Goal: Task Accomplishment & Management: Complete application form

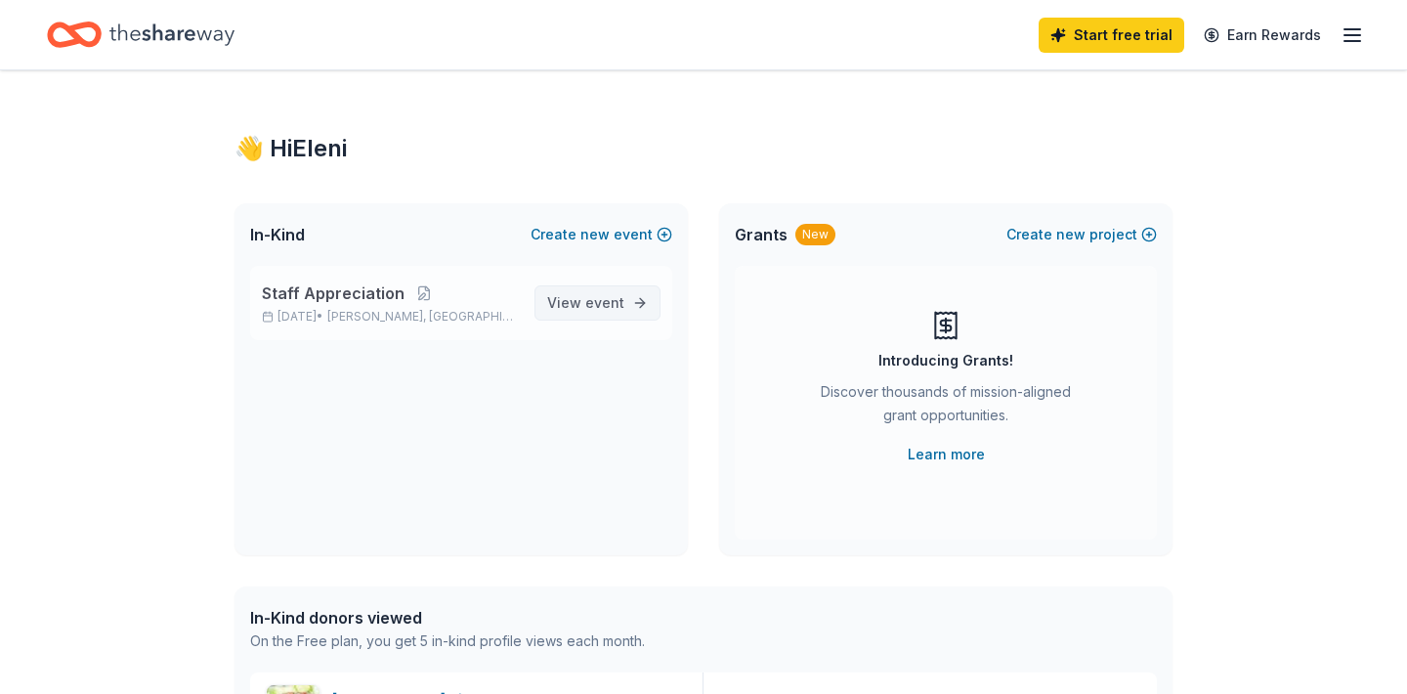
click at [598, 302] on span "event" at bounding box center [604, 302] width 39 height 17
click at [620, 240] on button "Create new event" at bounding box center [601, 234] width 142 height 23
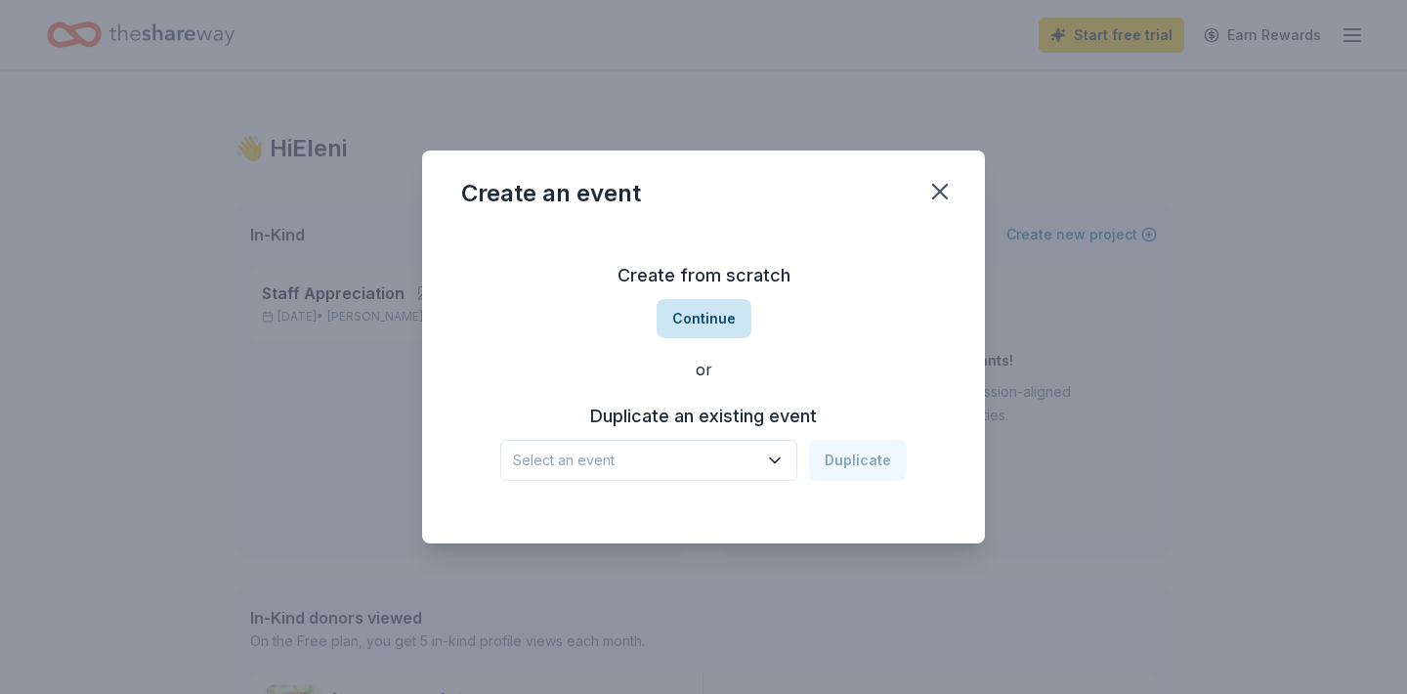
click at [708, 316] on button "Continue" at bounding box center [703, 318] width 95 height 39
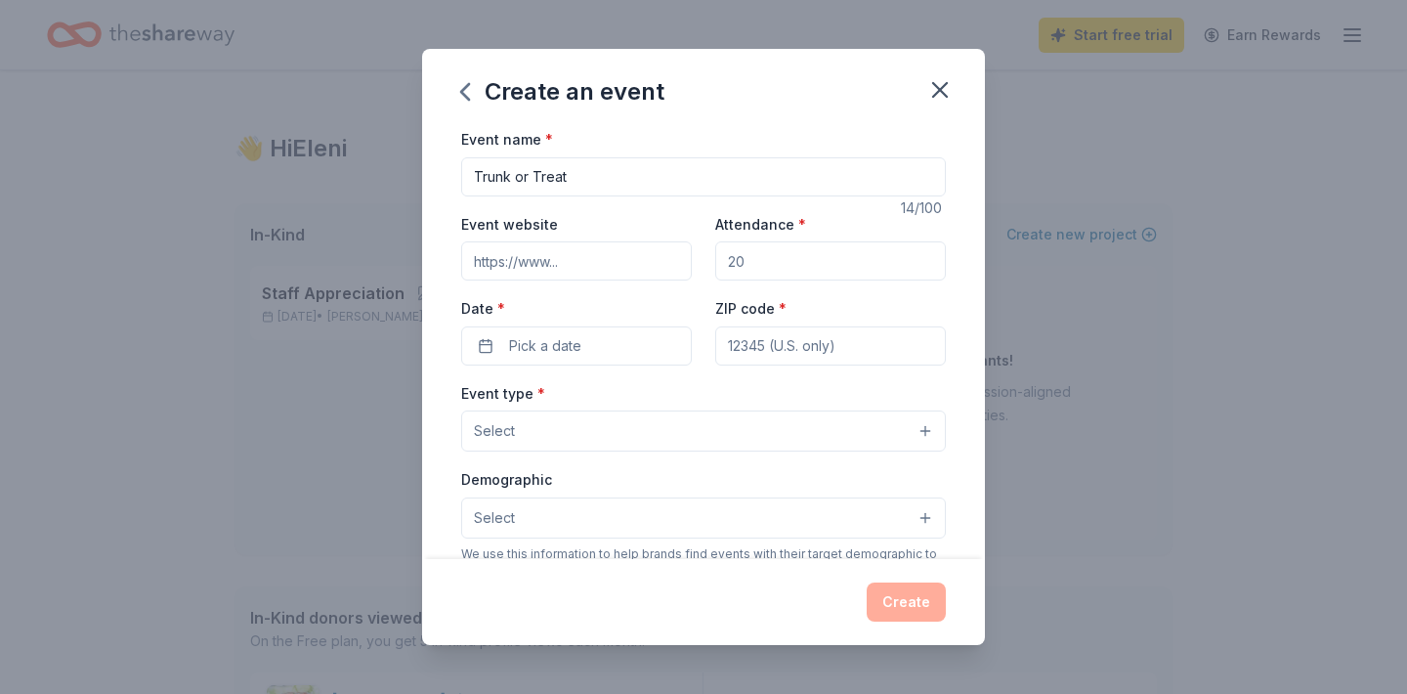
type input "Trunk or Treat"
click at [770, 250] on input "Attendance *" at bounding box center [830, 260] width 231 height 39
type input "100"
click at [588, 341] on button "Pick a date" at bounding box center [576, 345] width 231 height 39
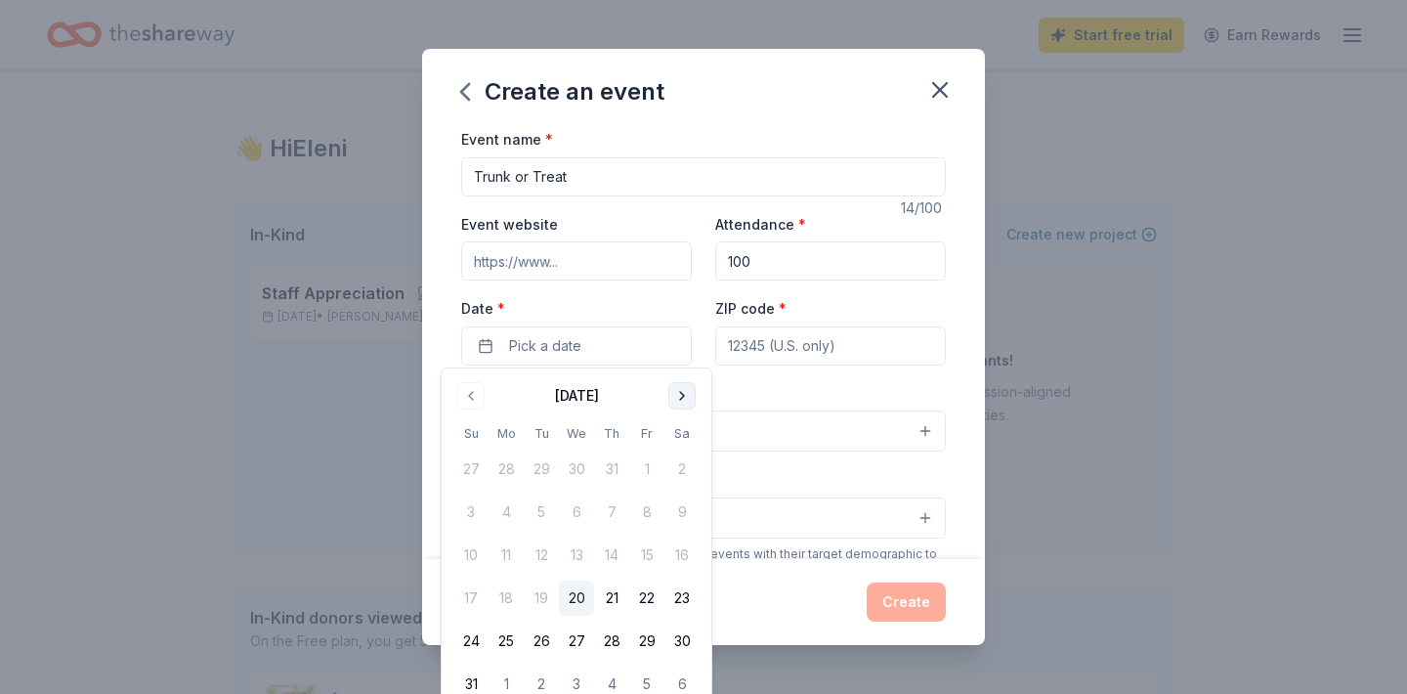
click at [684, 399] on button "Go to next month" at bounding box center [681, 395] width 27 height 27
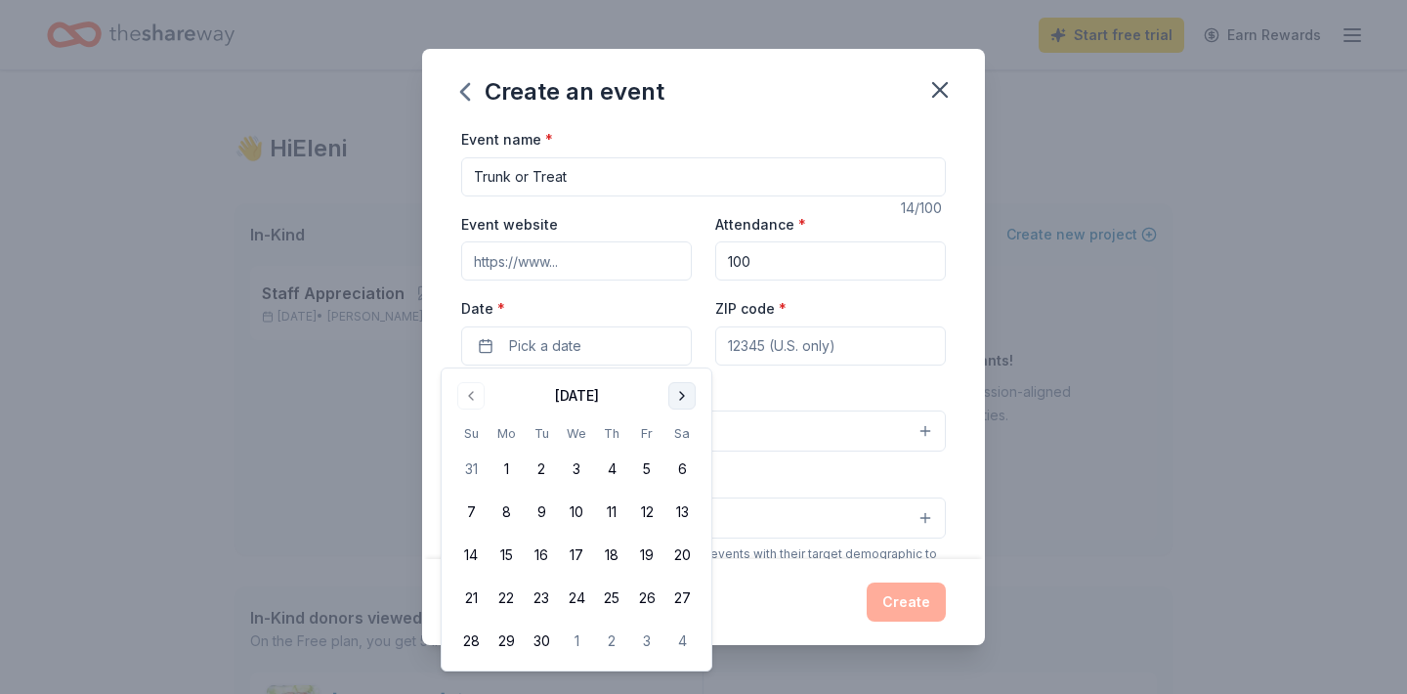
click at [684, 399] on button "Go to next month" at bounding box center [681, 395] width 27 height 27
click at [650, 593] on button "24" at bounding box center [646, 597] width 35 height 35
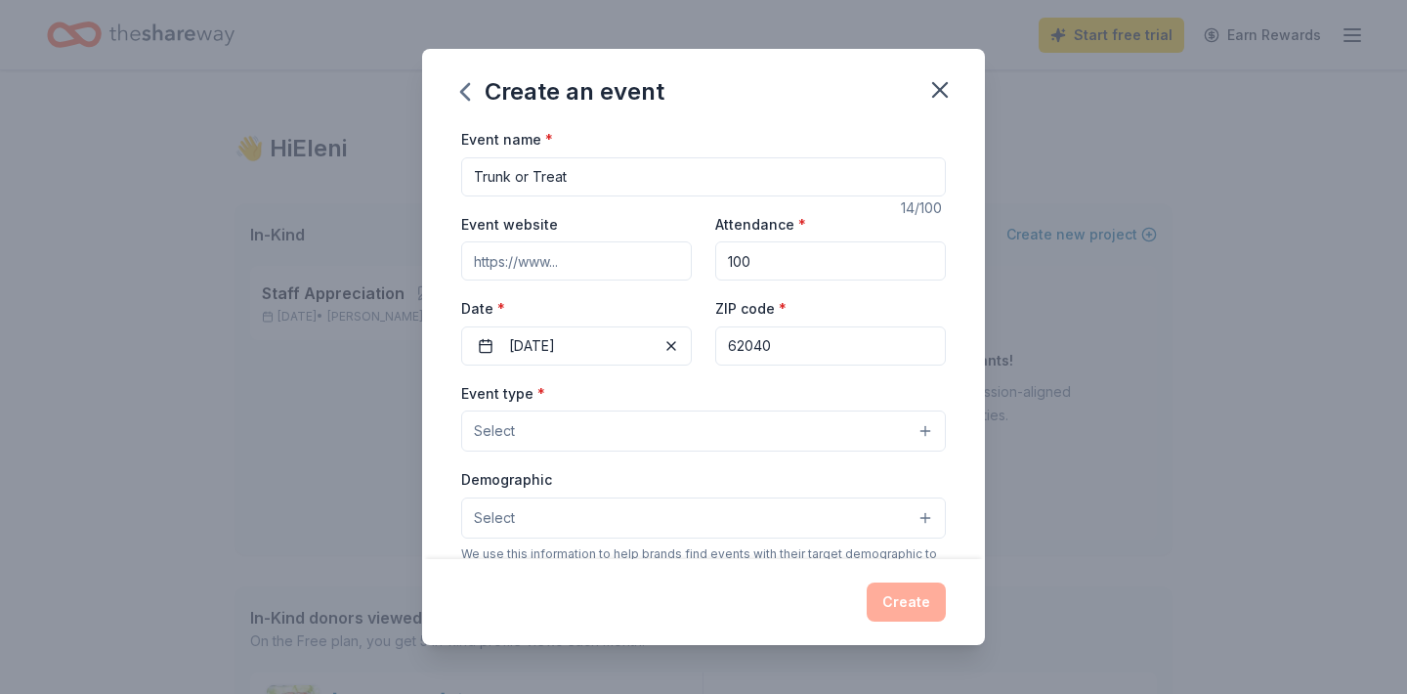
type input "62040"
click at [811, 441] on button "Select" at bounding box center [703, 430] width 485 height 41
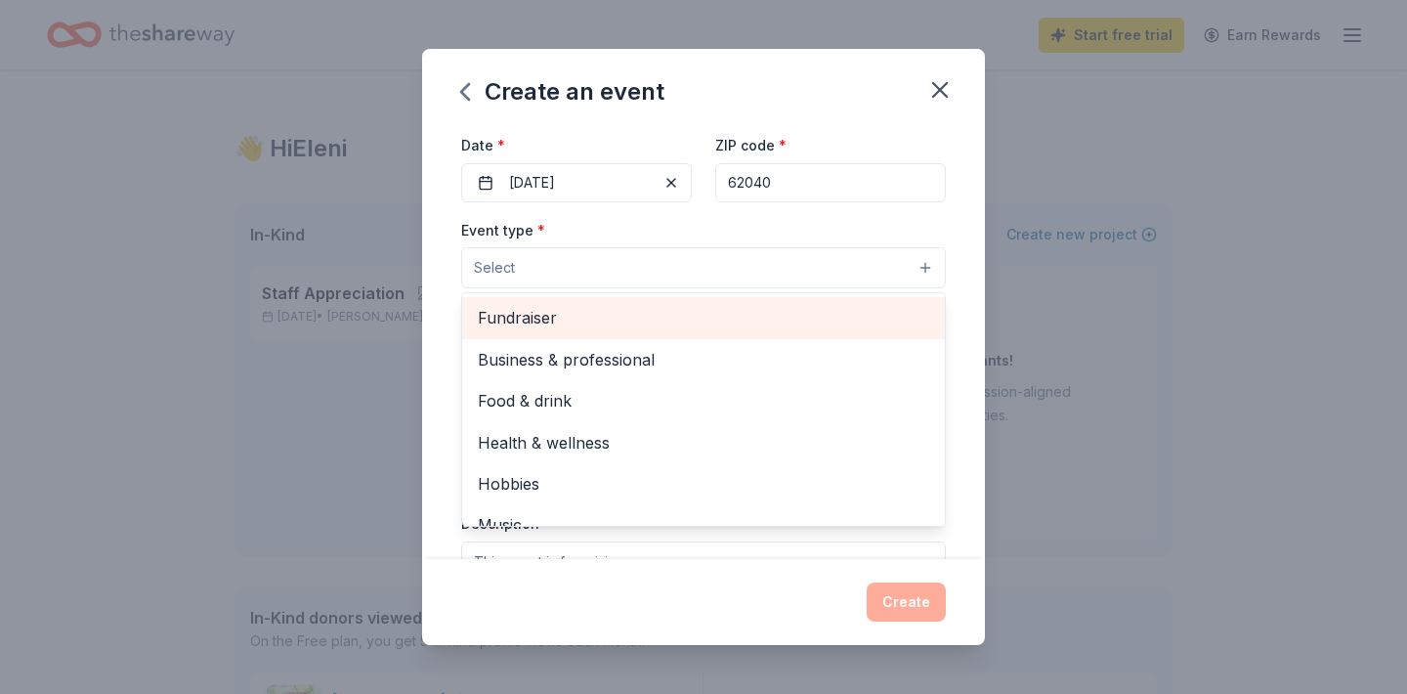
click at [700, 307] on span "Fundraiser" at bounding box center [703, 317] width 451 height 25
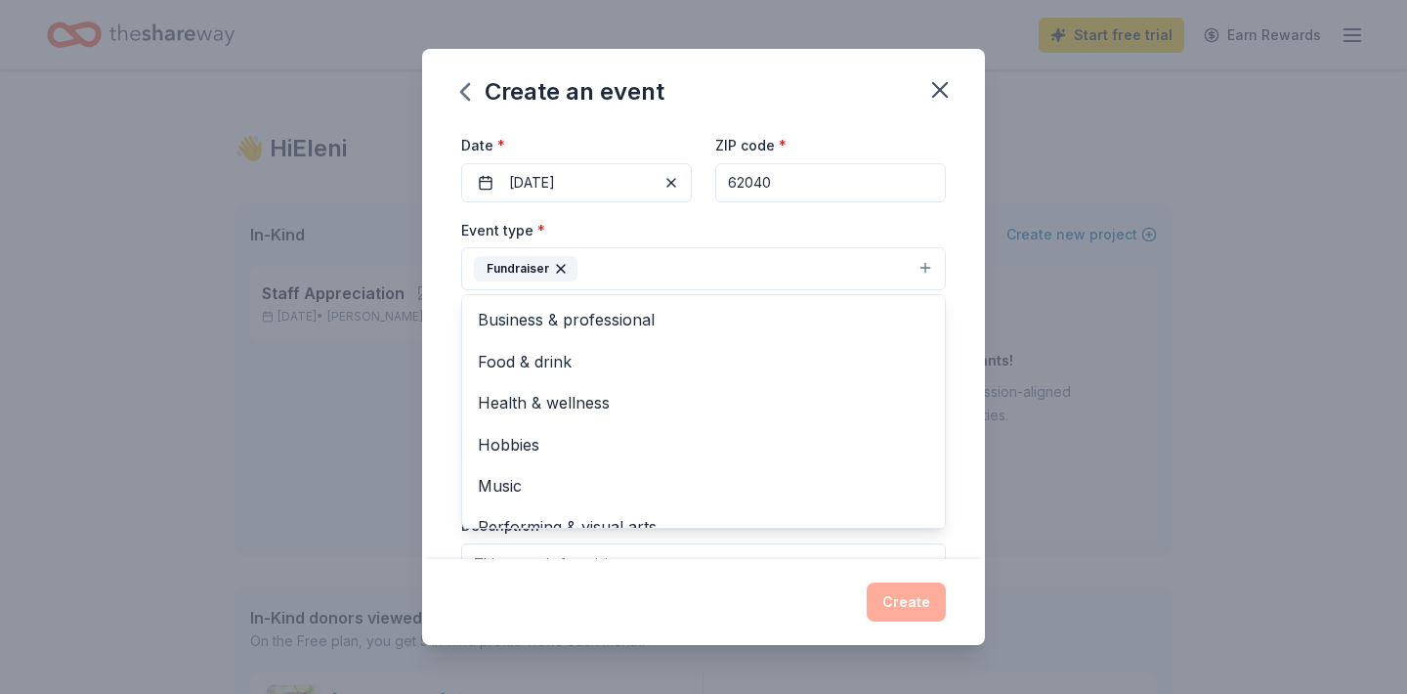
click at [955, 440] on div "Event name * Trunk or Treat 14 /100 Event website Attendance * 100 Date * 10/24…" at bounding box center [703, 343] width 563 height 432
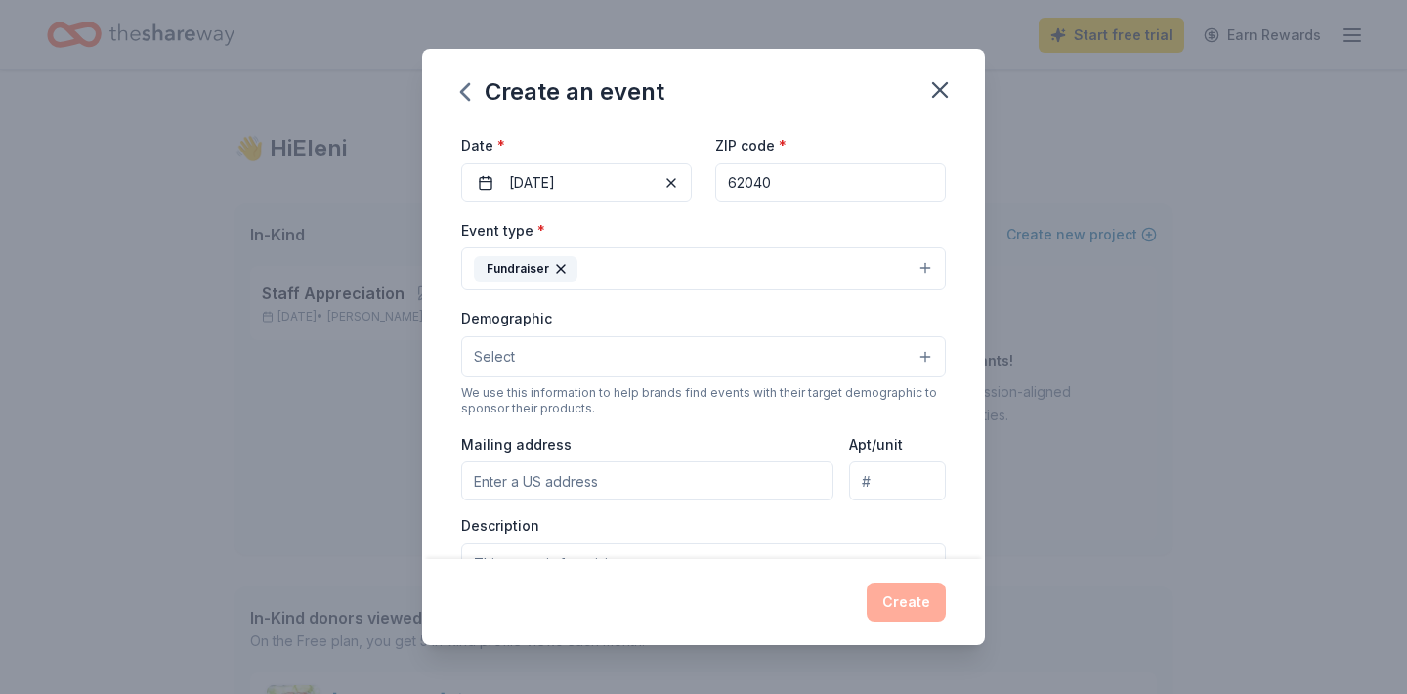
click at [698, 348] on button "Select" at bounding box center [703, 356] width 485 height 41
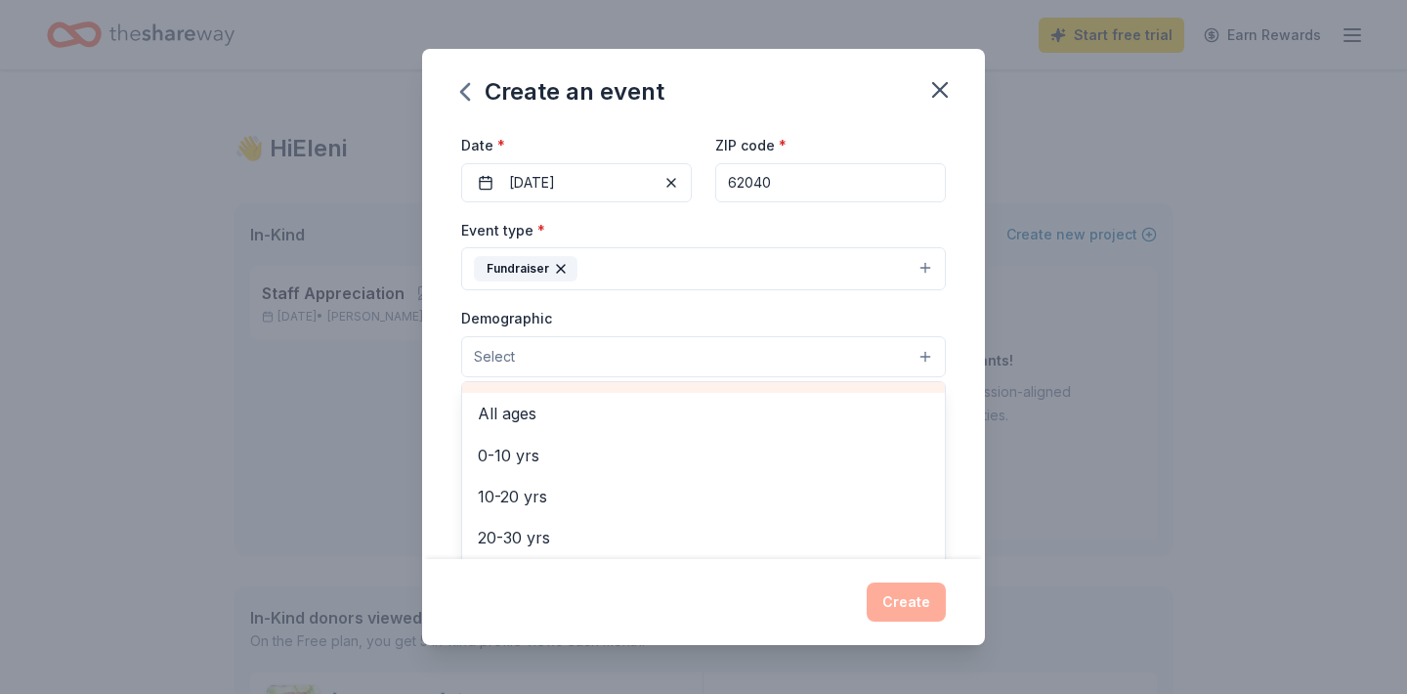
scroll to position [119, 0]
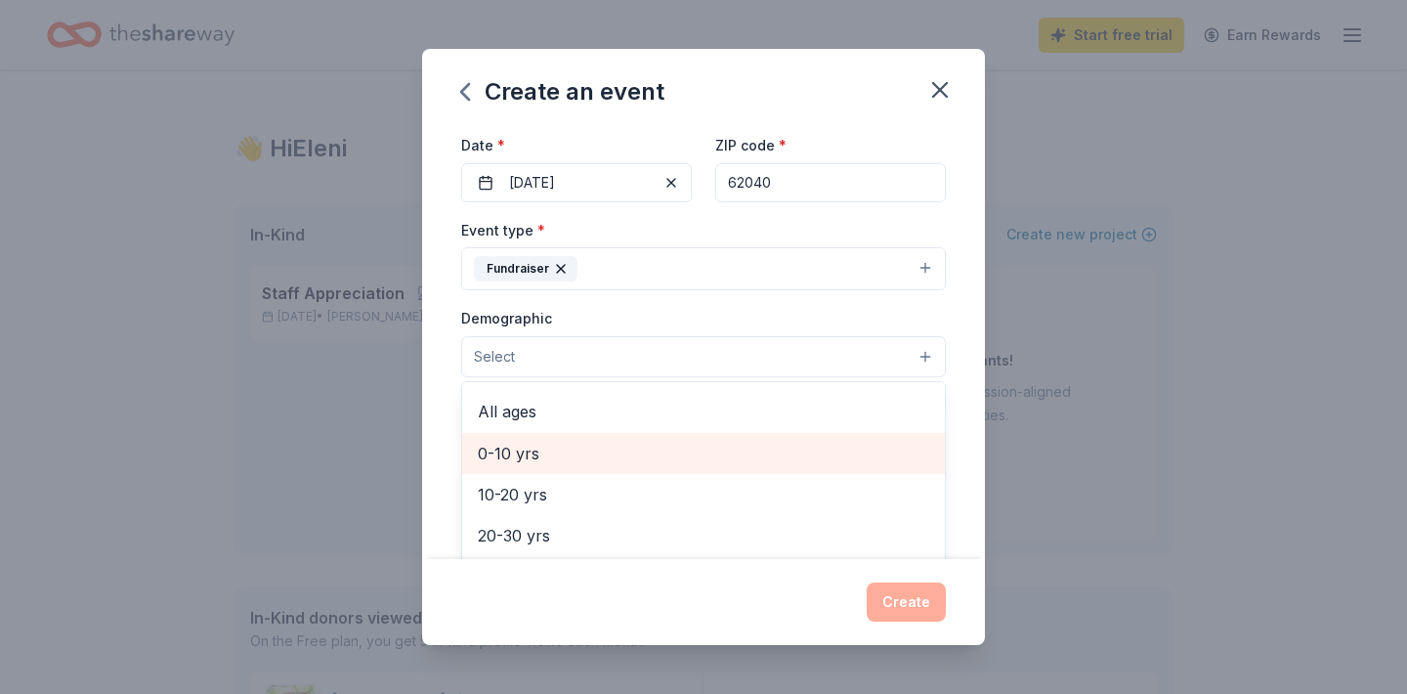
click at [670, 453] on span "0-10 yrs" at bounding box center [703, 453] width 451 height 25
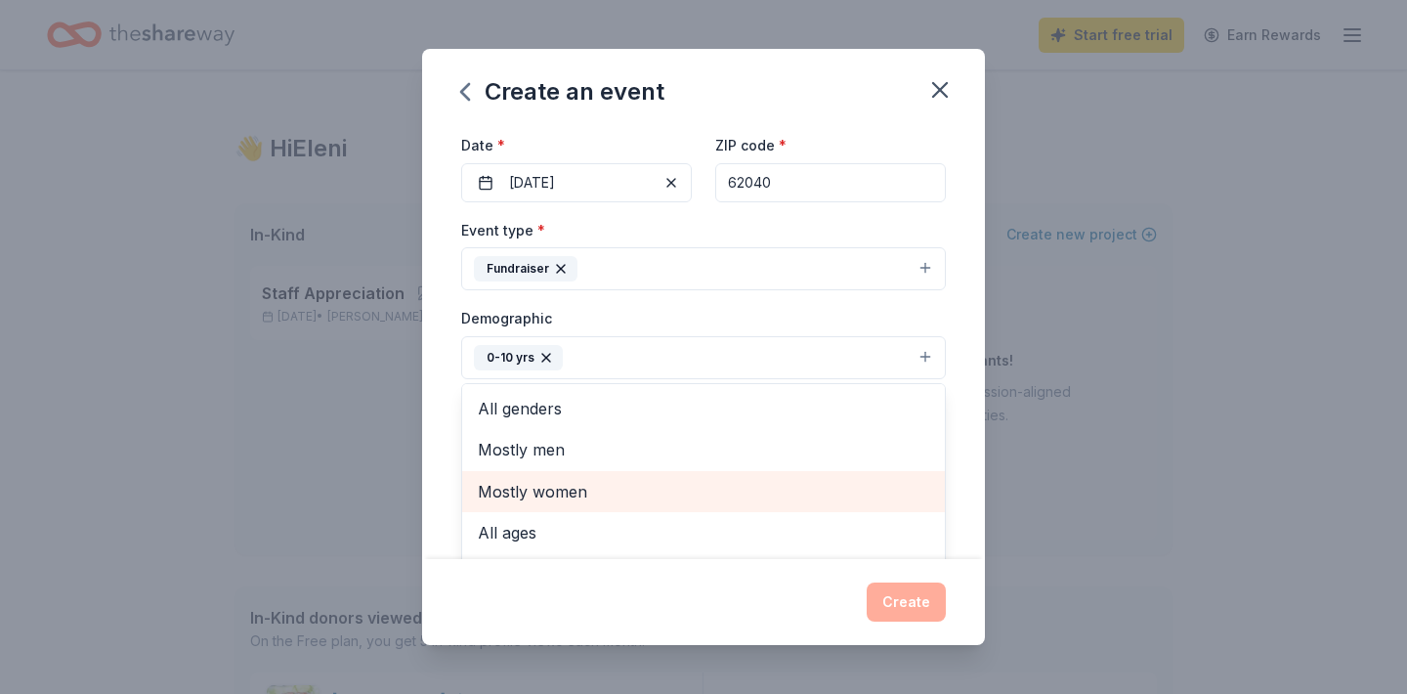
scroll to position [0, 0]
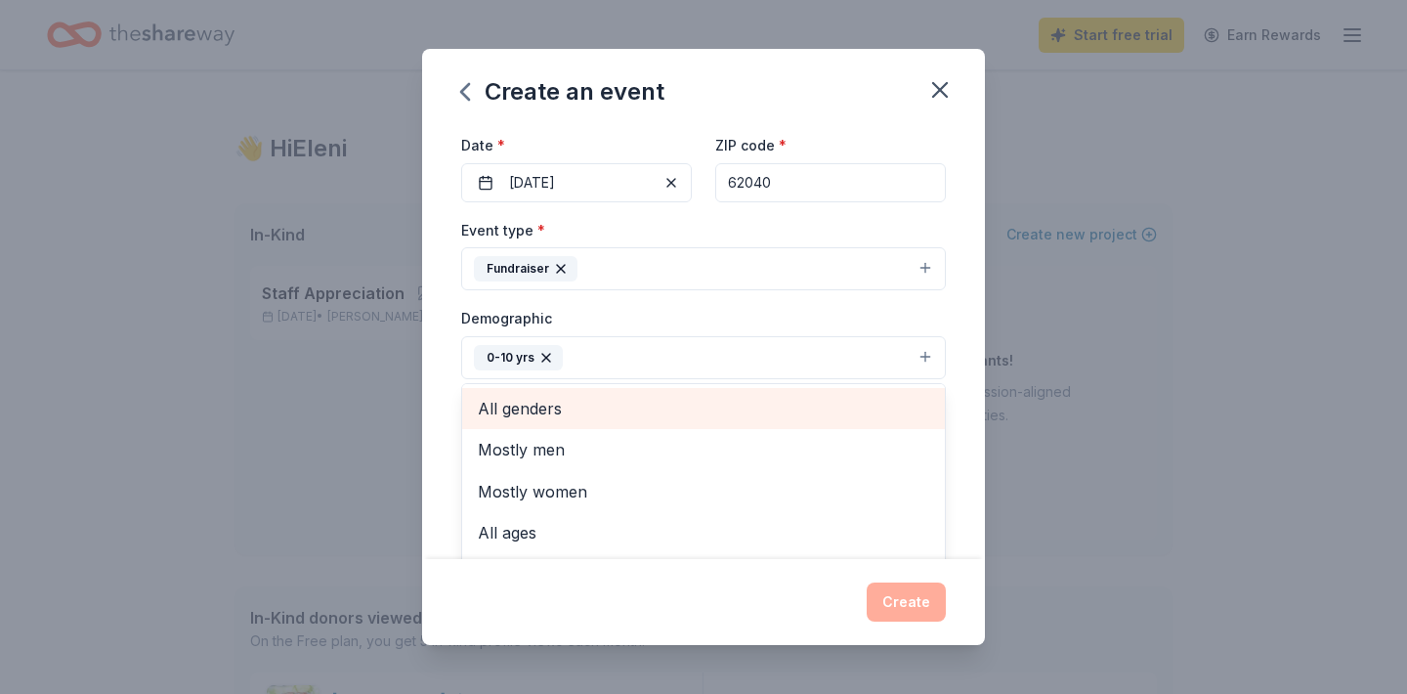
click at [705, 396] on span "All genders" at bounding box center [703, 408] width 451 height 25
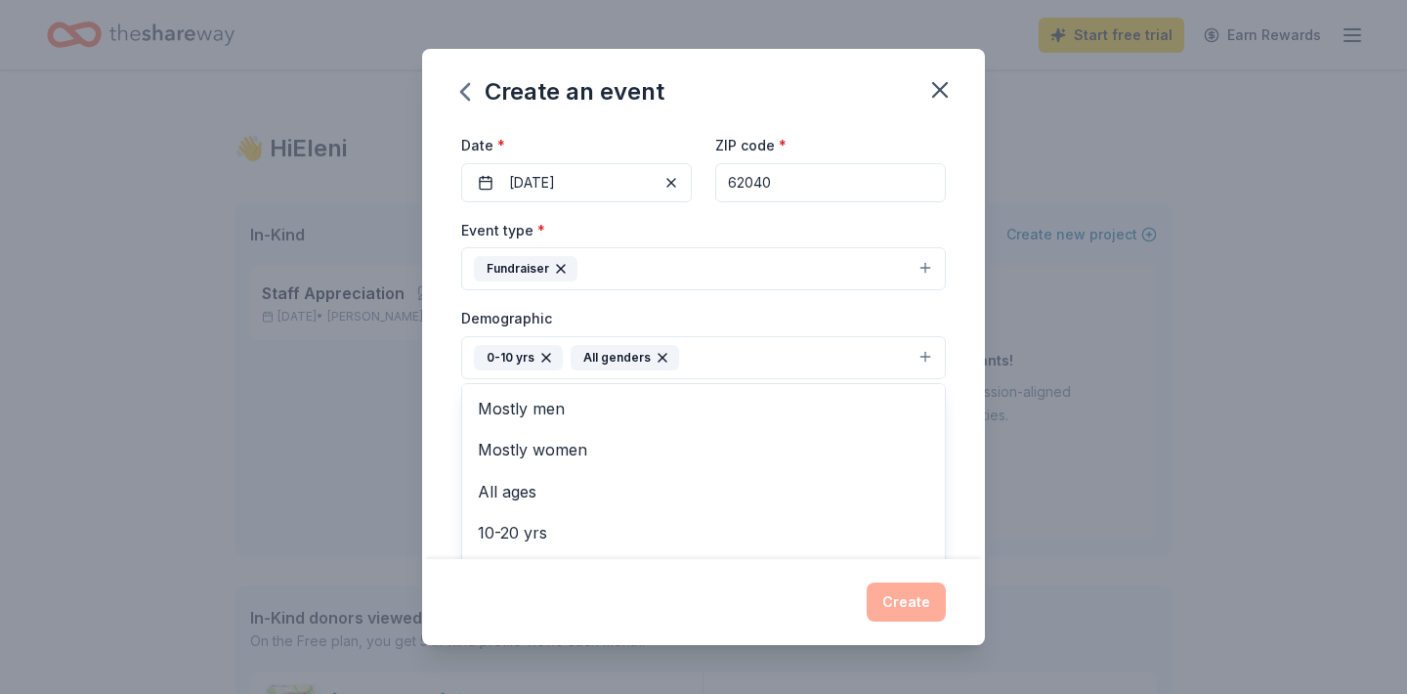
click at [966, 465] on div "Event name * Trunk or Treat 14 /100 Event website Attendance * 100 Date * 10/24…" at bounding box center [703, 343] width 563 height 432
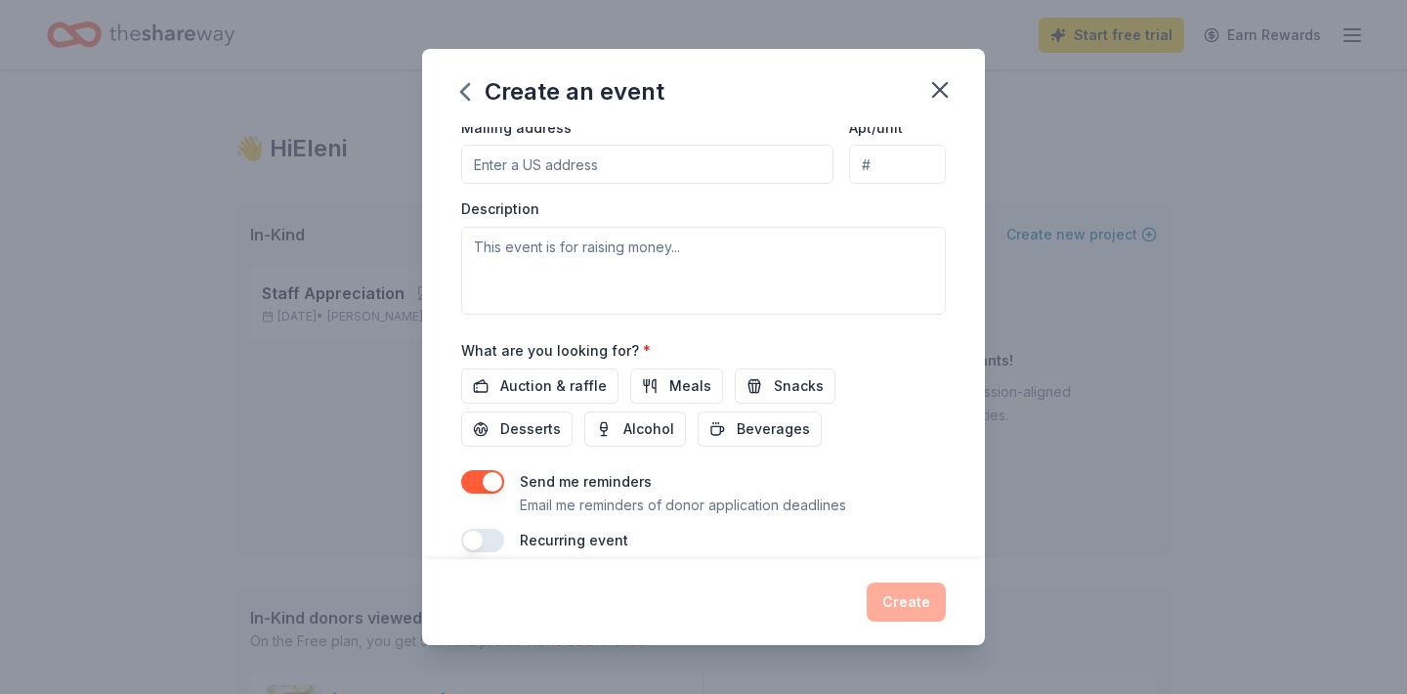
scroll to position [492, 0]
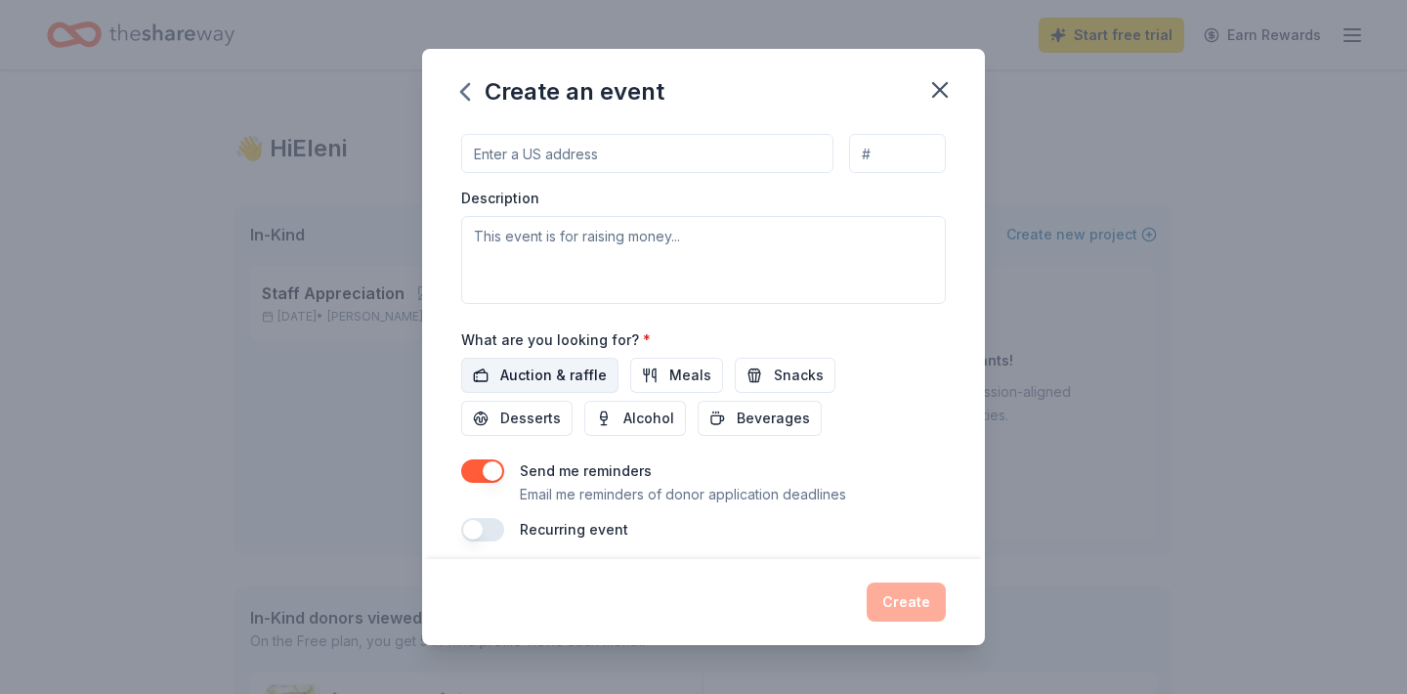
click at [550, 375] on span "Auction & raffle" at bounding box center [553, 374] width 106 height 23
click at [776, 371] on span "Snacks" at bounding box center [799, 374] width 50 height 23
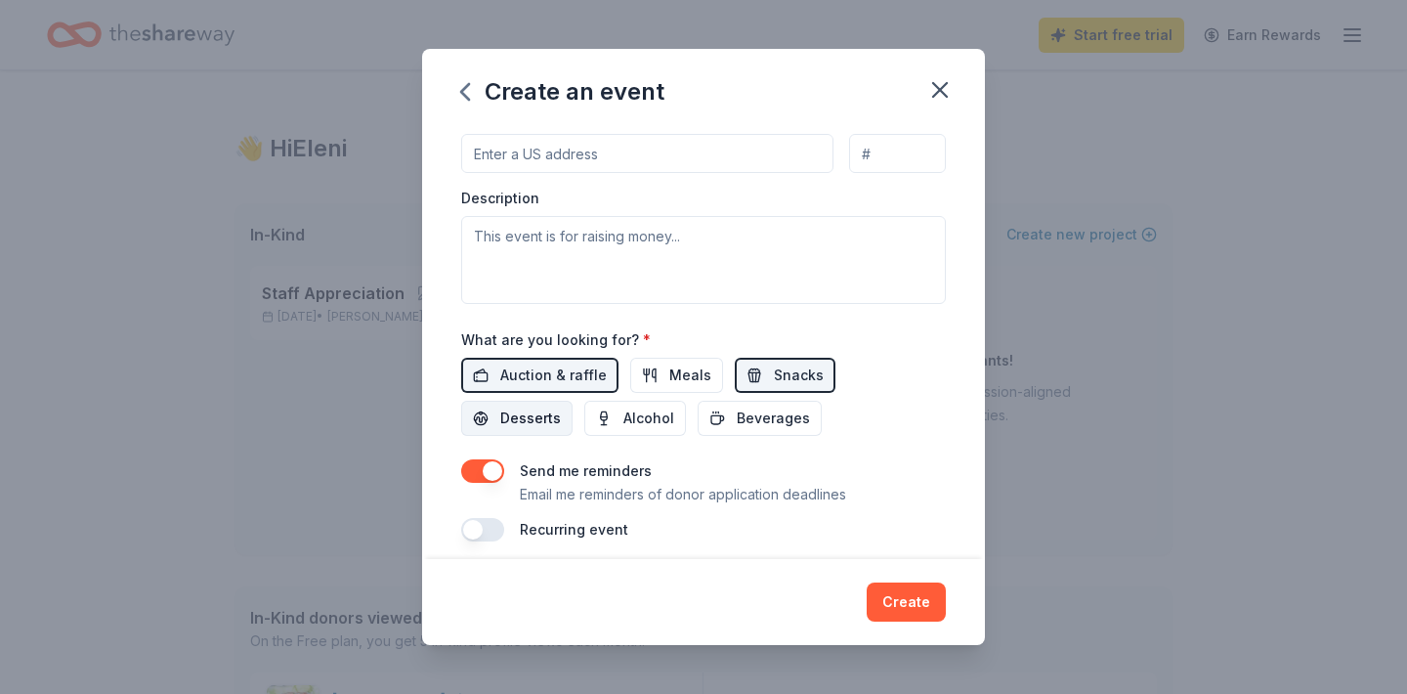
click at [561, 406] on span "Desserts" at bounding box center [530, 417] width 61 height 23
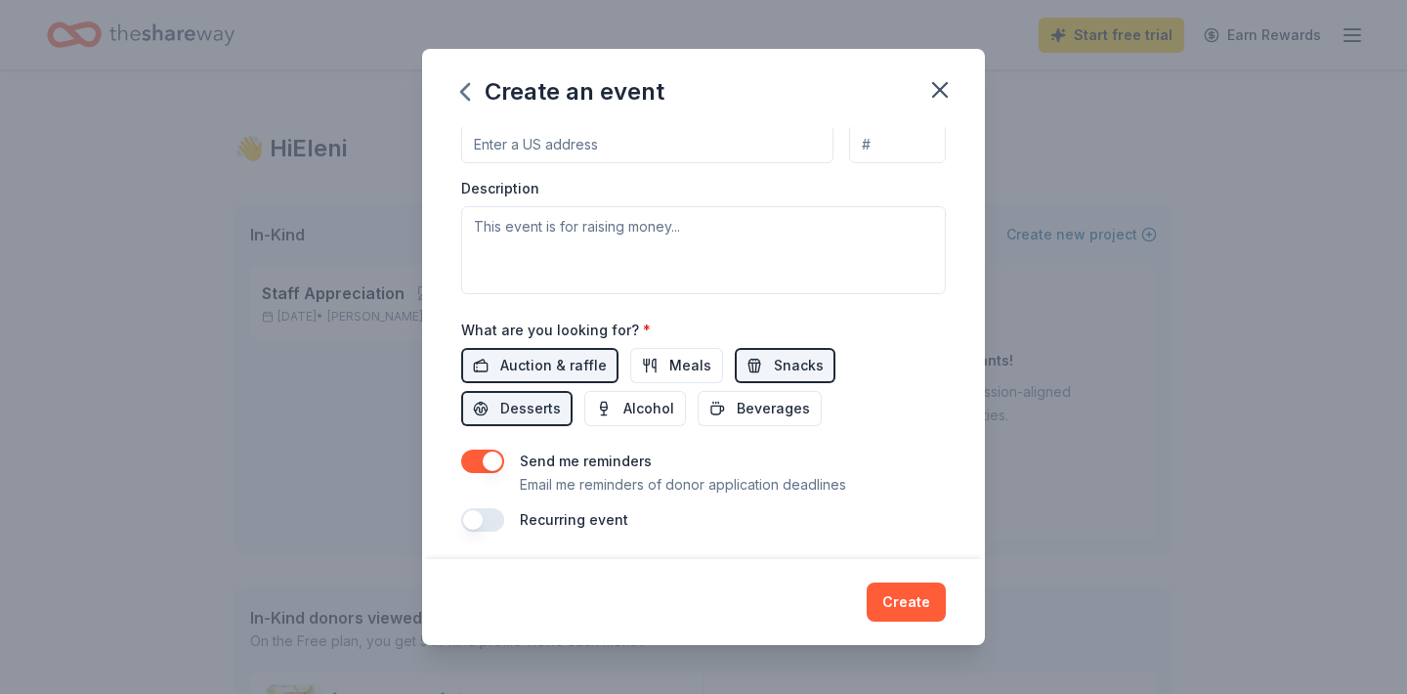
scroll to position [501, 0]
click at [490, 462] on button "button" at bounding box center [482, 461] width 43 height 23
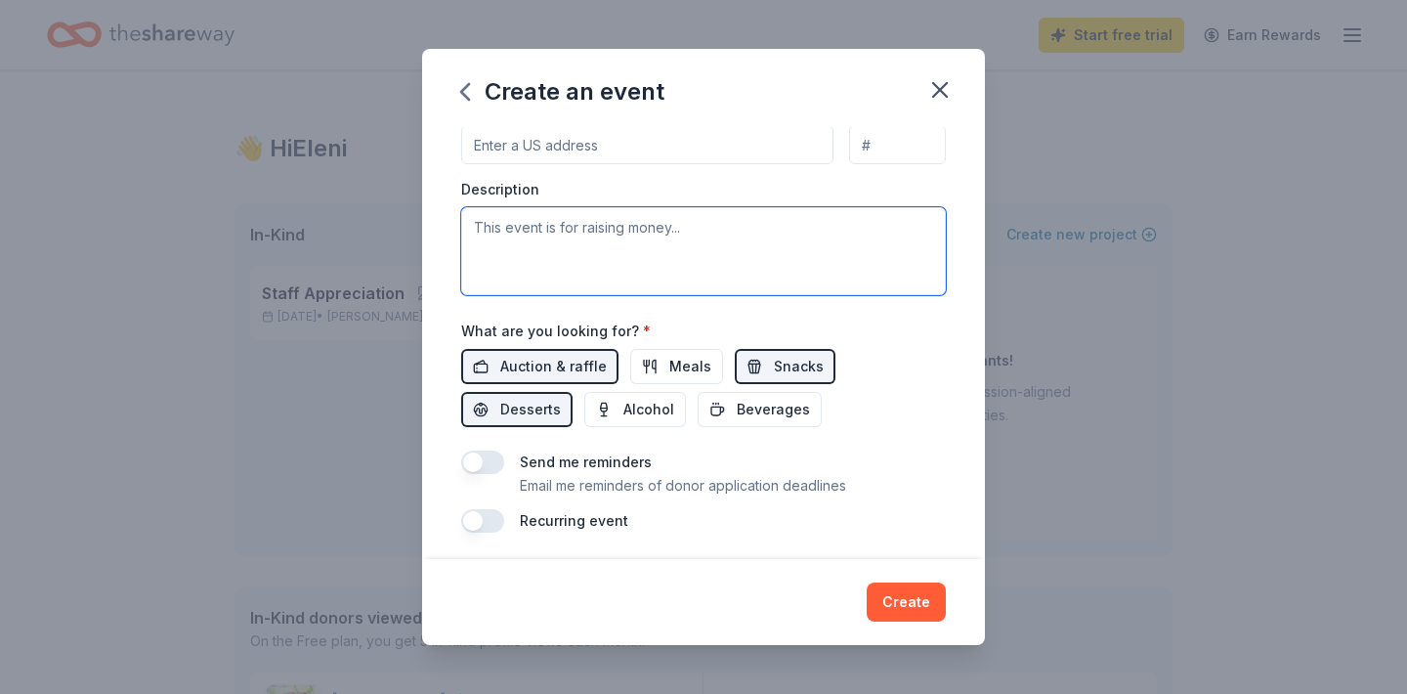
click at [752, 263] on textarea at bounding box center [703, 251] width 485 height 88
type textarea "T"
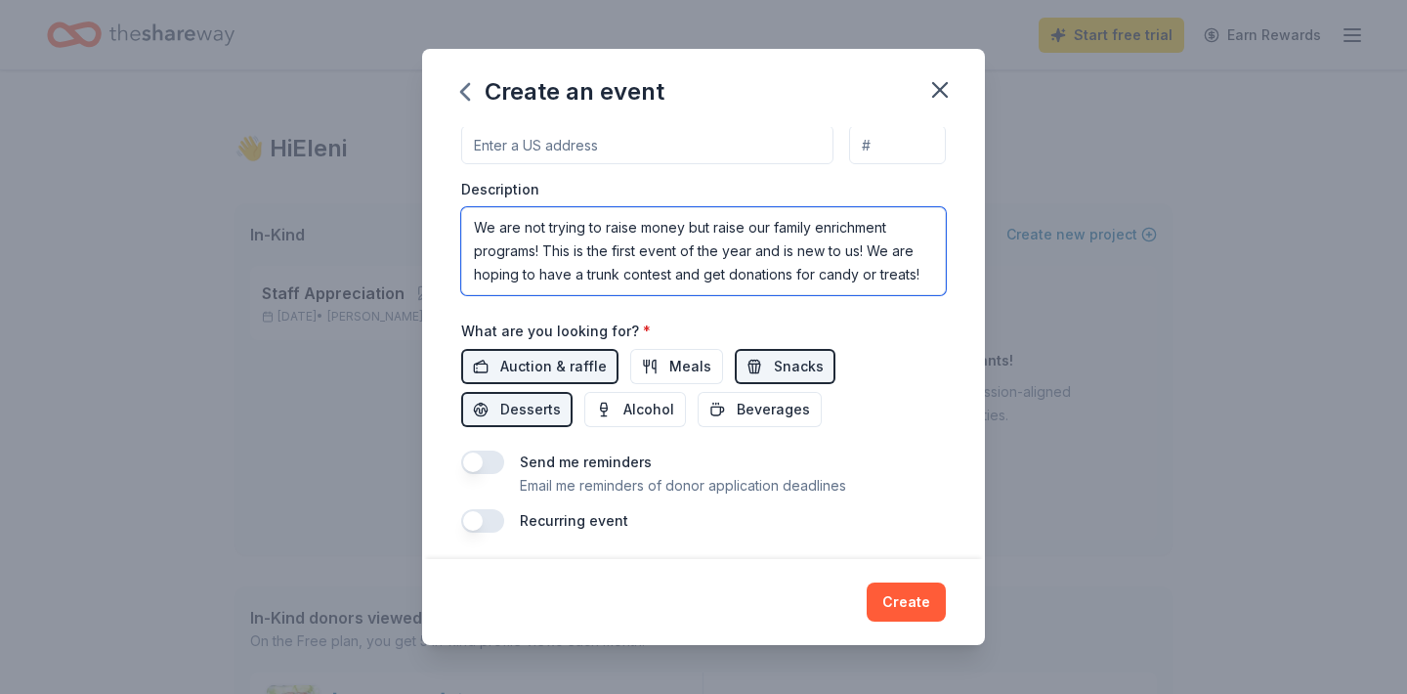
drag, startPoint x: 926, startPoint y: 269, endPoint x: 677, endPoint y: 270, distance: 249.1
click at [677, 270] on textarea "We are not trying to raise money but raise our family enrichment programs! This…" at bounding box center [703, 251] width 485 height 88
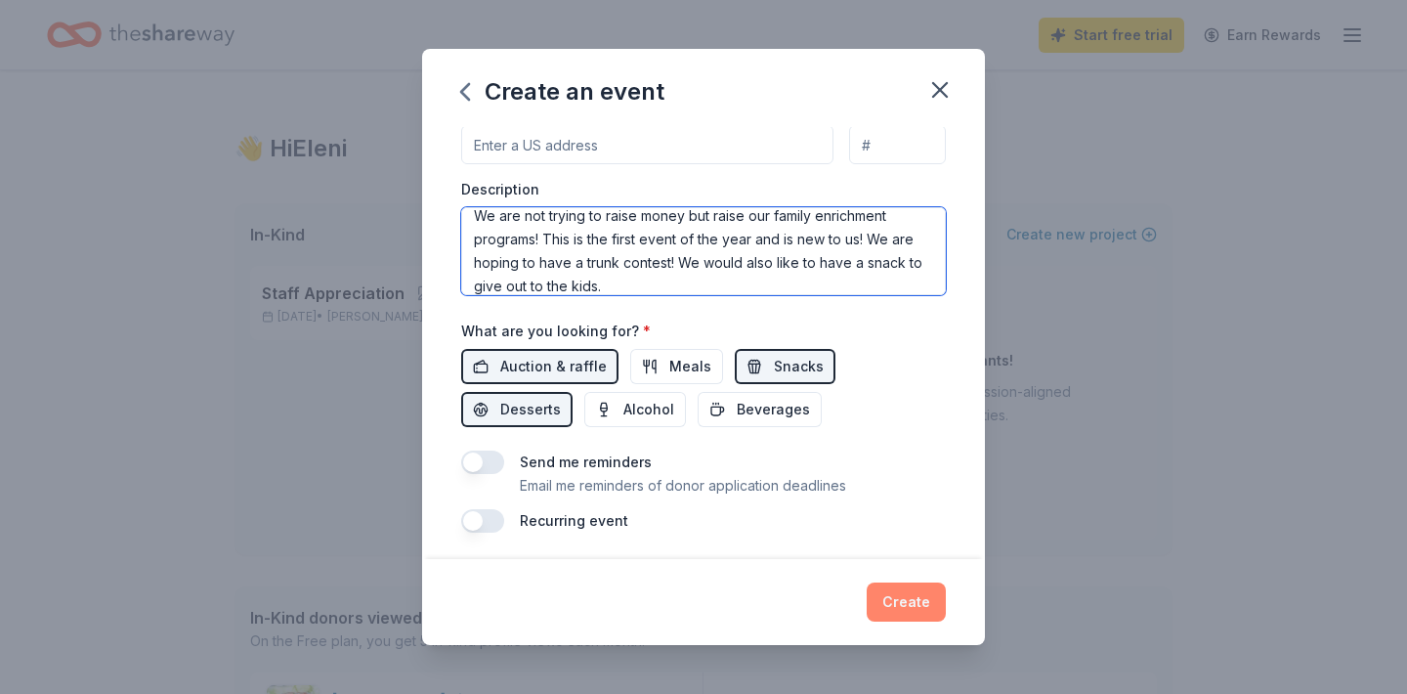
type textarea "We are not trying to raise money but raise our family enrichment programs! This…"
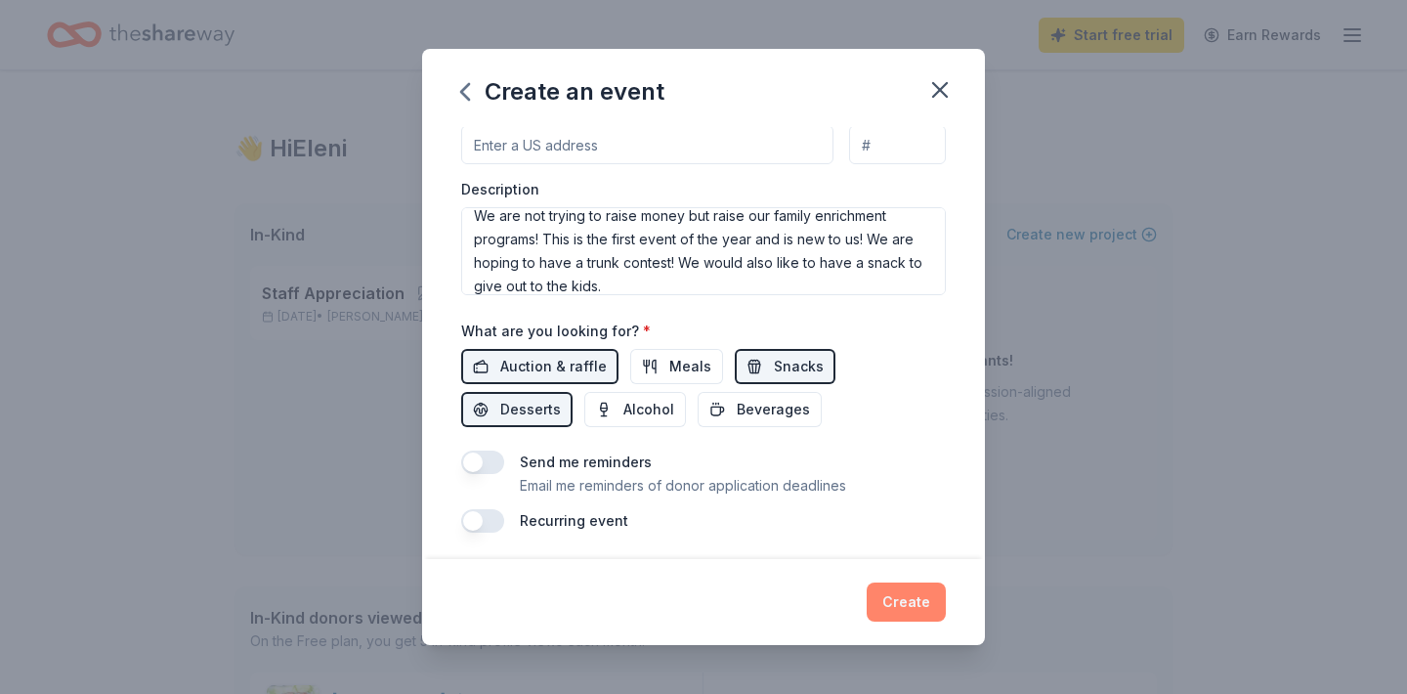
click at [912, 605] on button "Create" at bounding box center [906, 601] width 79 height 39
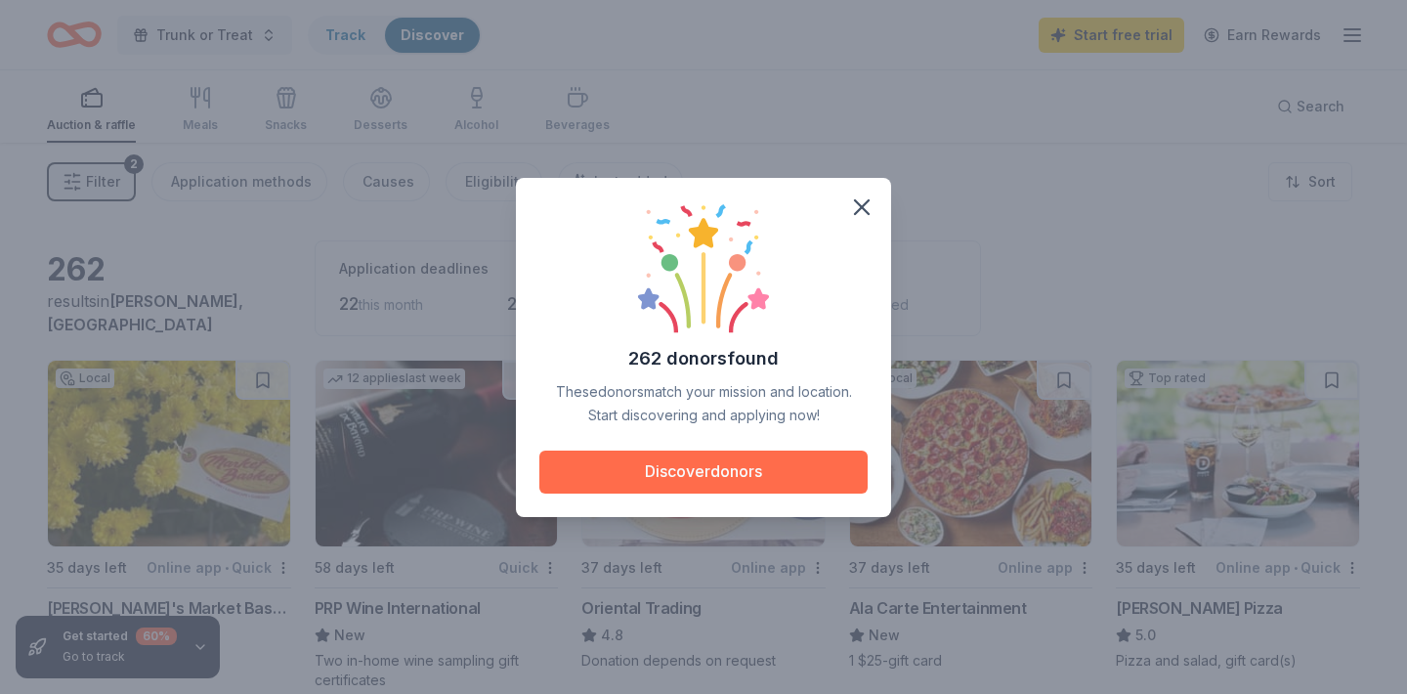
click at [741, 476] on button "Discover donors" at bounding box center [703, 471] width 328 height 43
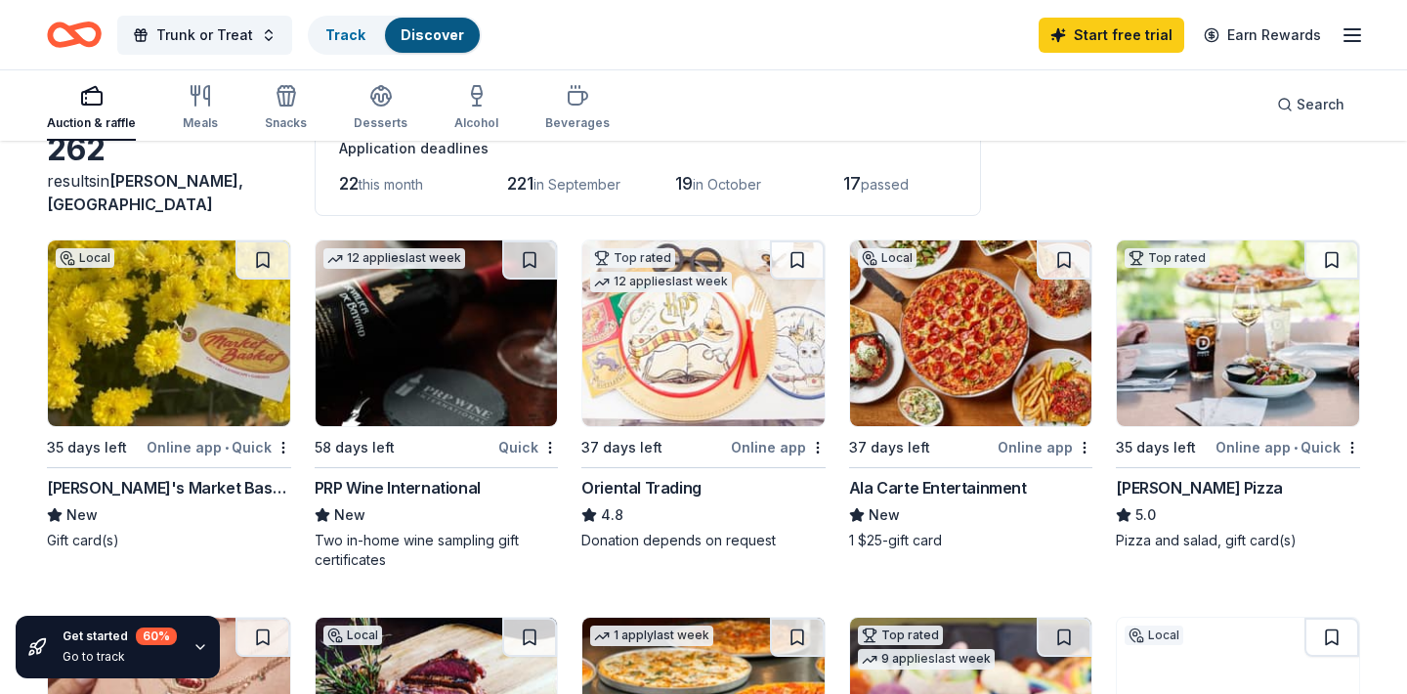
scroll to position [113, 0]
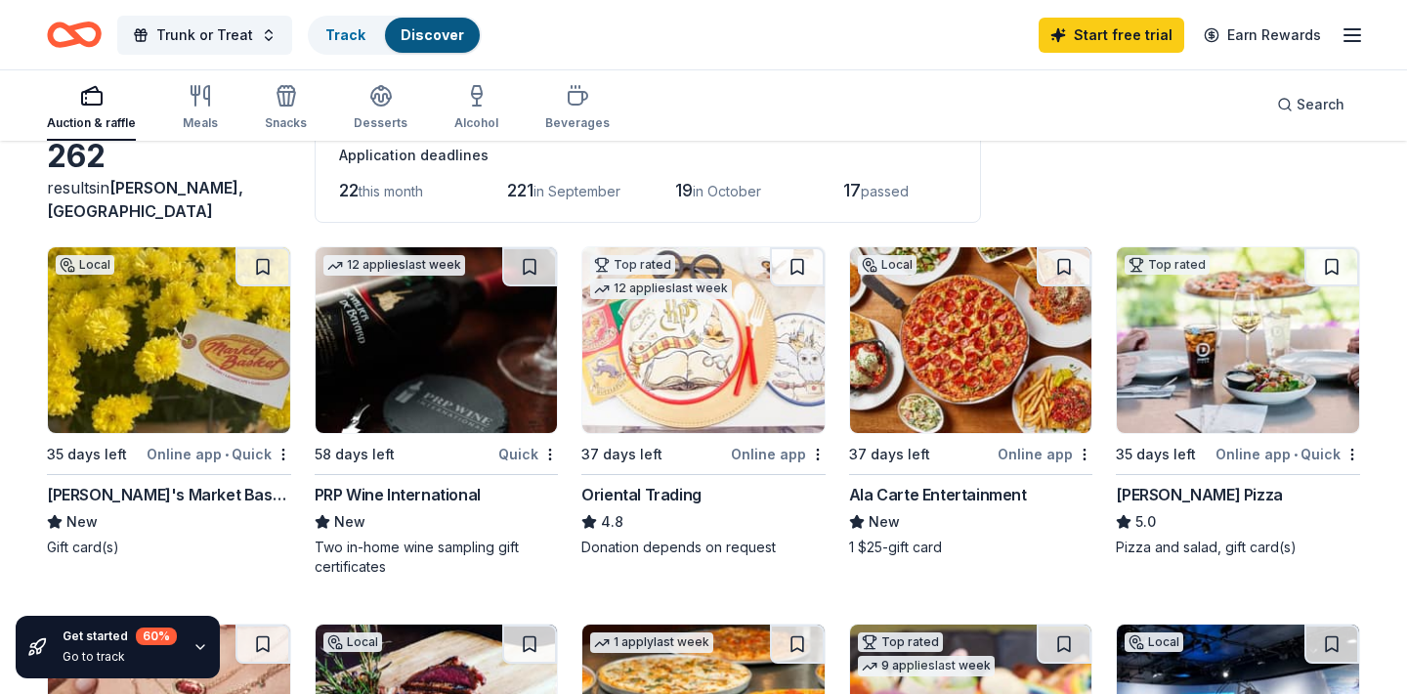
click at [718, 395] on img at bounding box center [703, 340] width 242 height 186
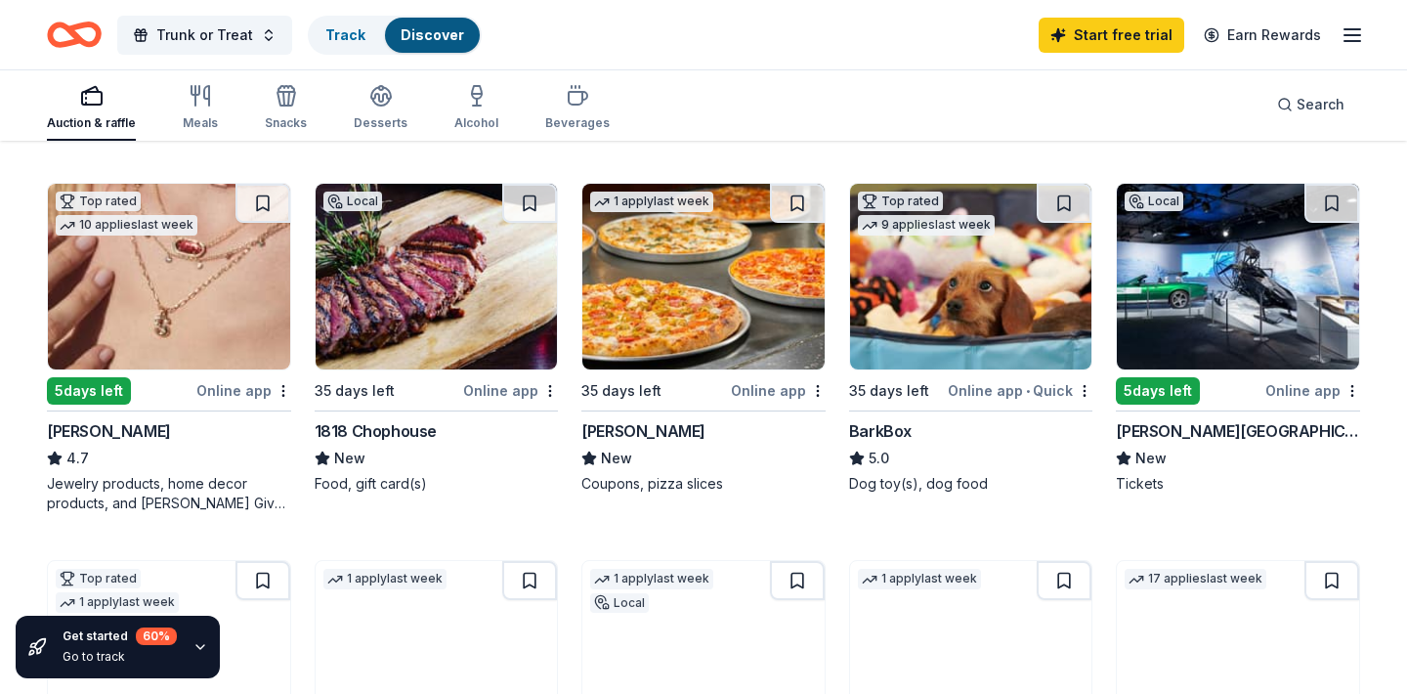
scroll to position [560, 0]
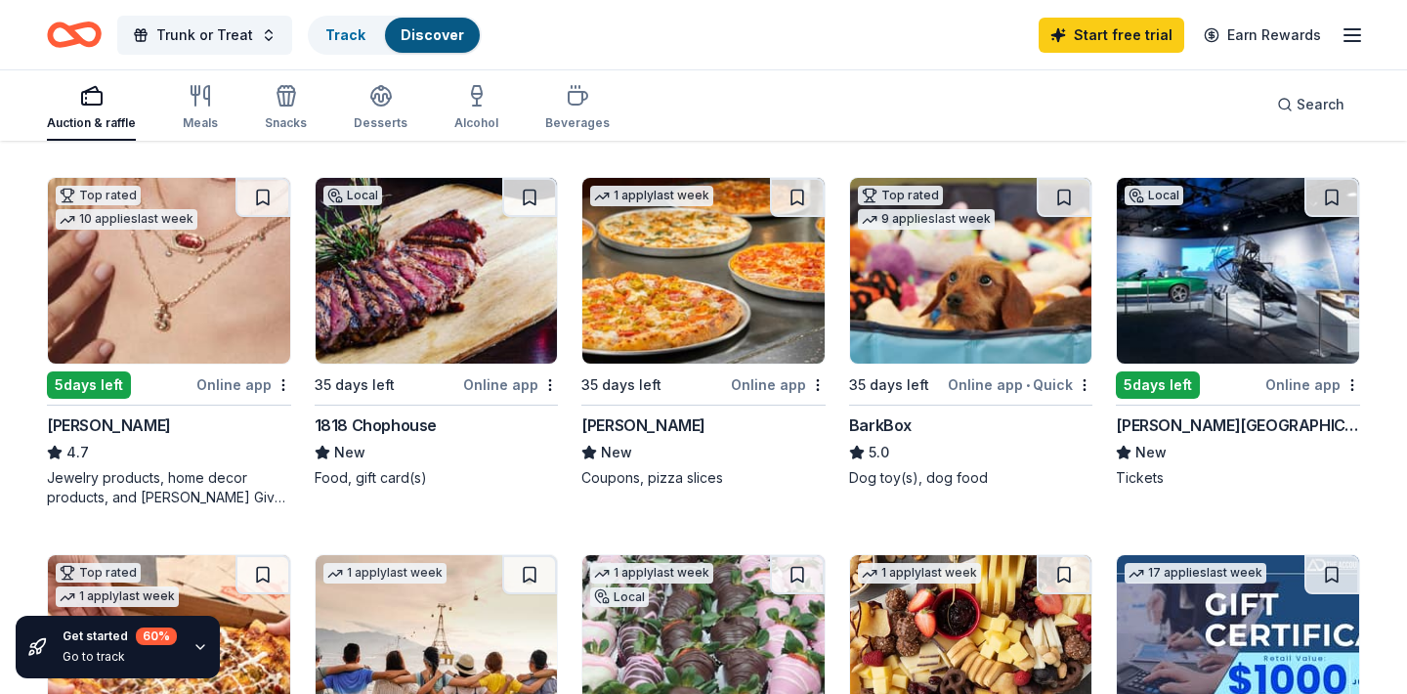
click at [236, 391] on div "Online app" at bounding box center [243, 384] width 95 height 24
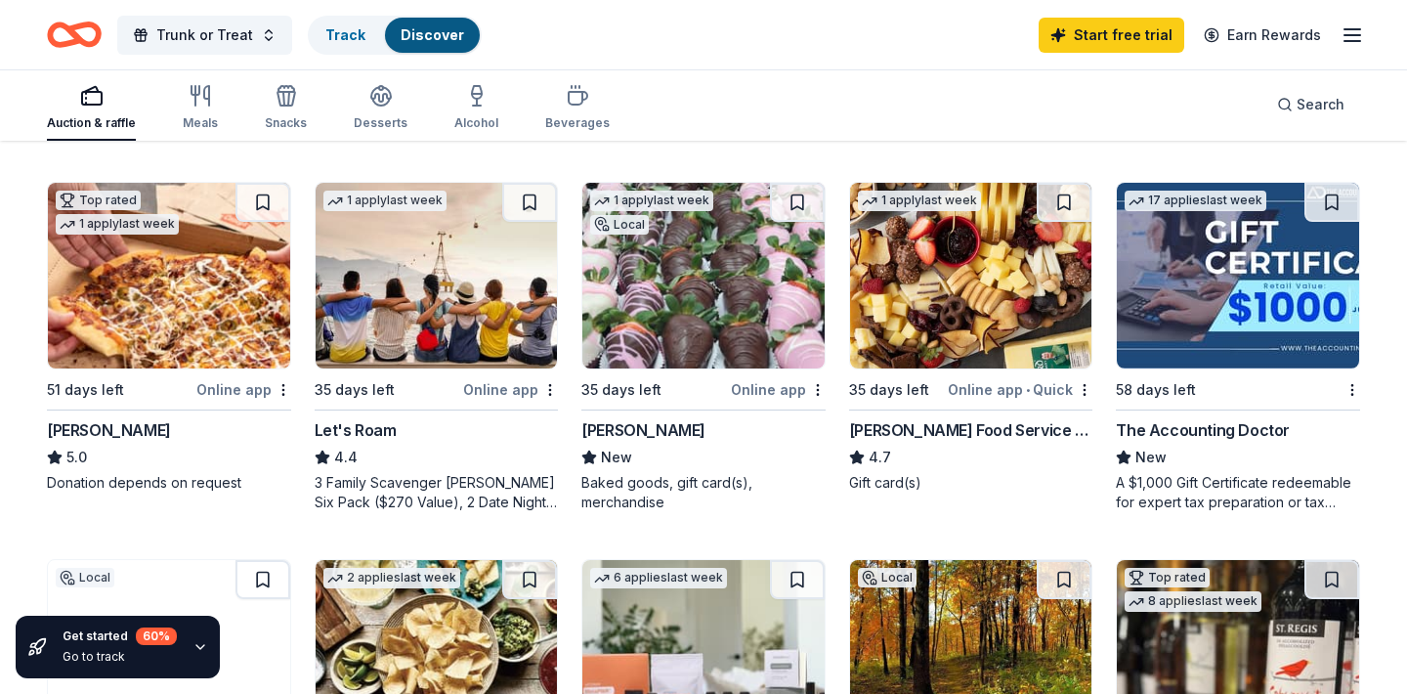
scroll to position [928, 0]
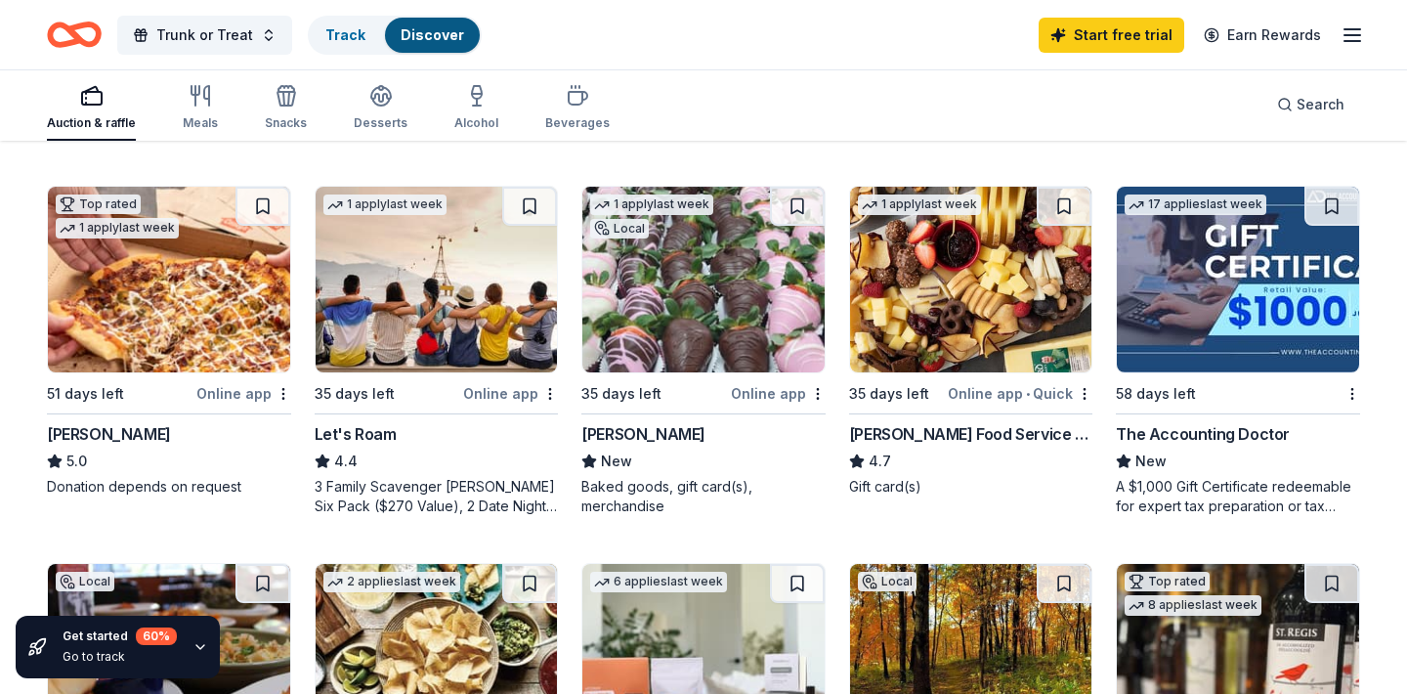
click at [1024, 392] on div "Online app • Quick" at bounding box center [1020, 393] width 145 height 24
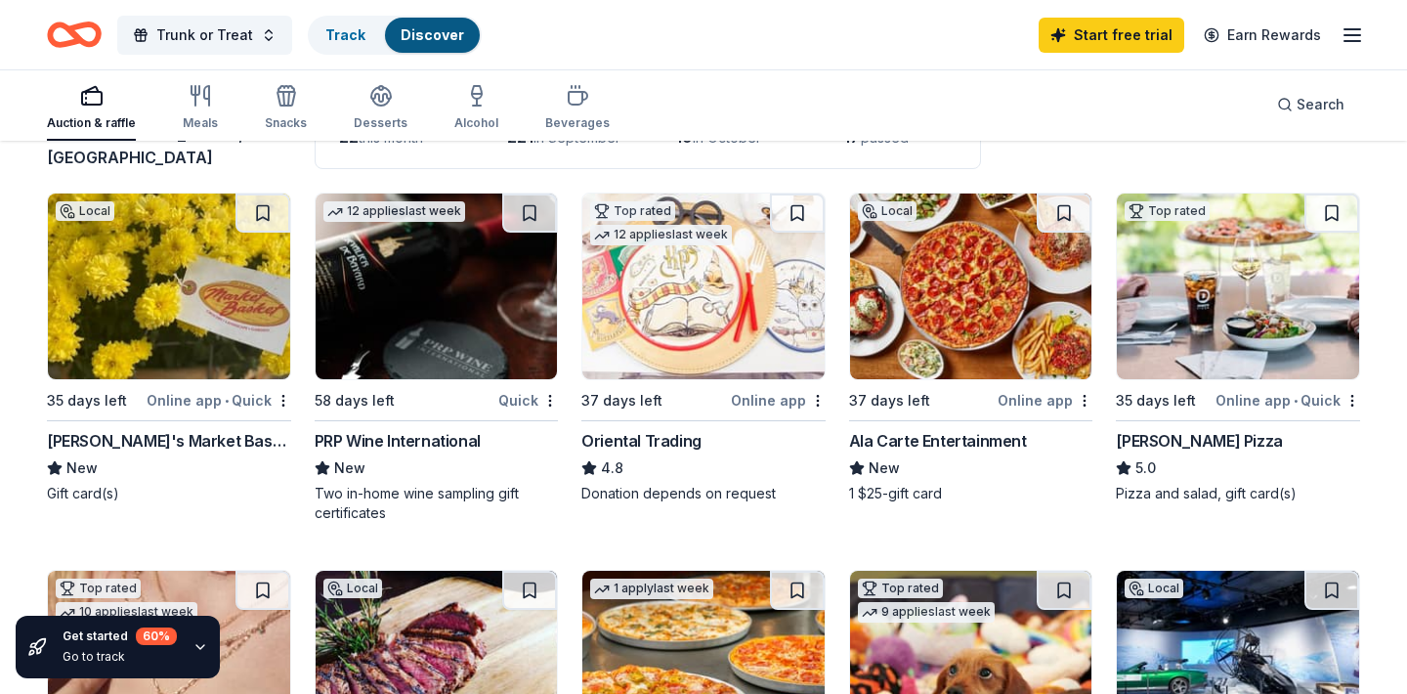
scroll to position [161, 0]
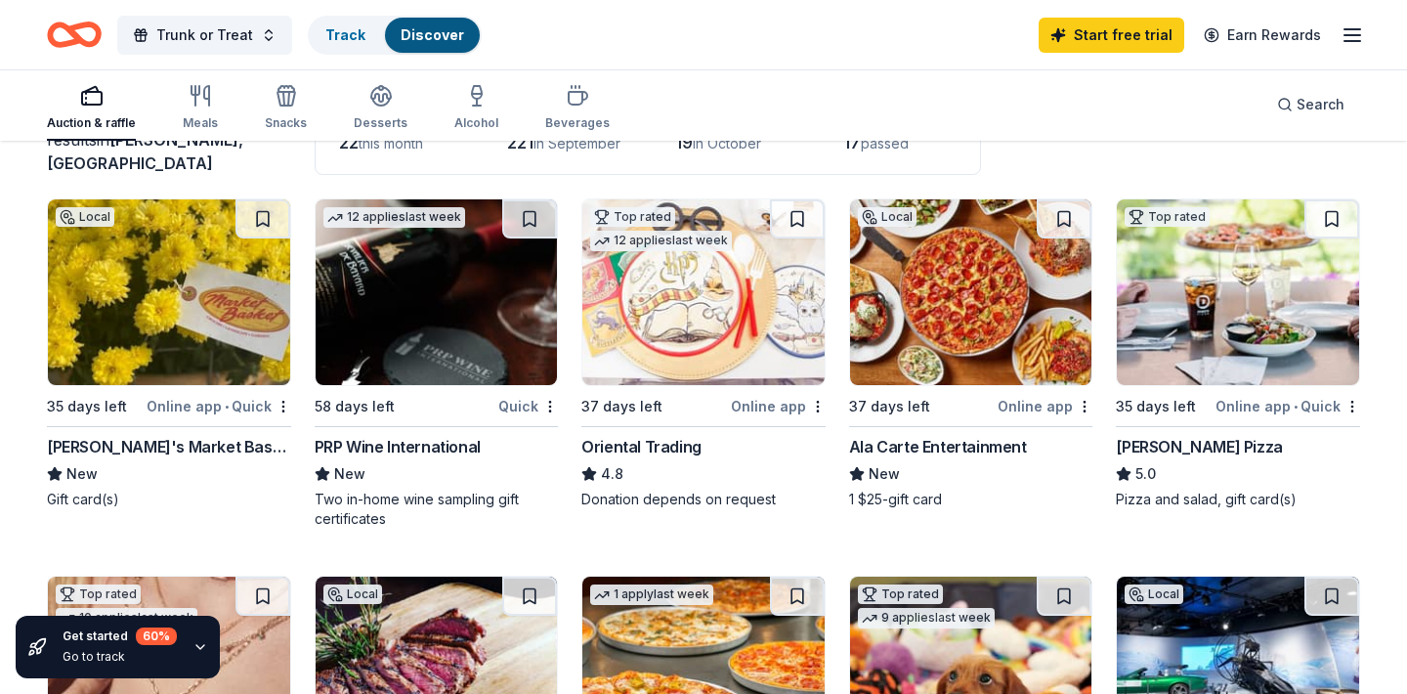
click at [167, 330] on img at bounding box center [169, 292] width 242 height 186
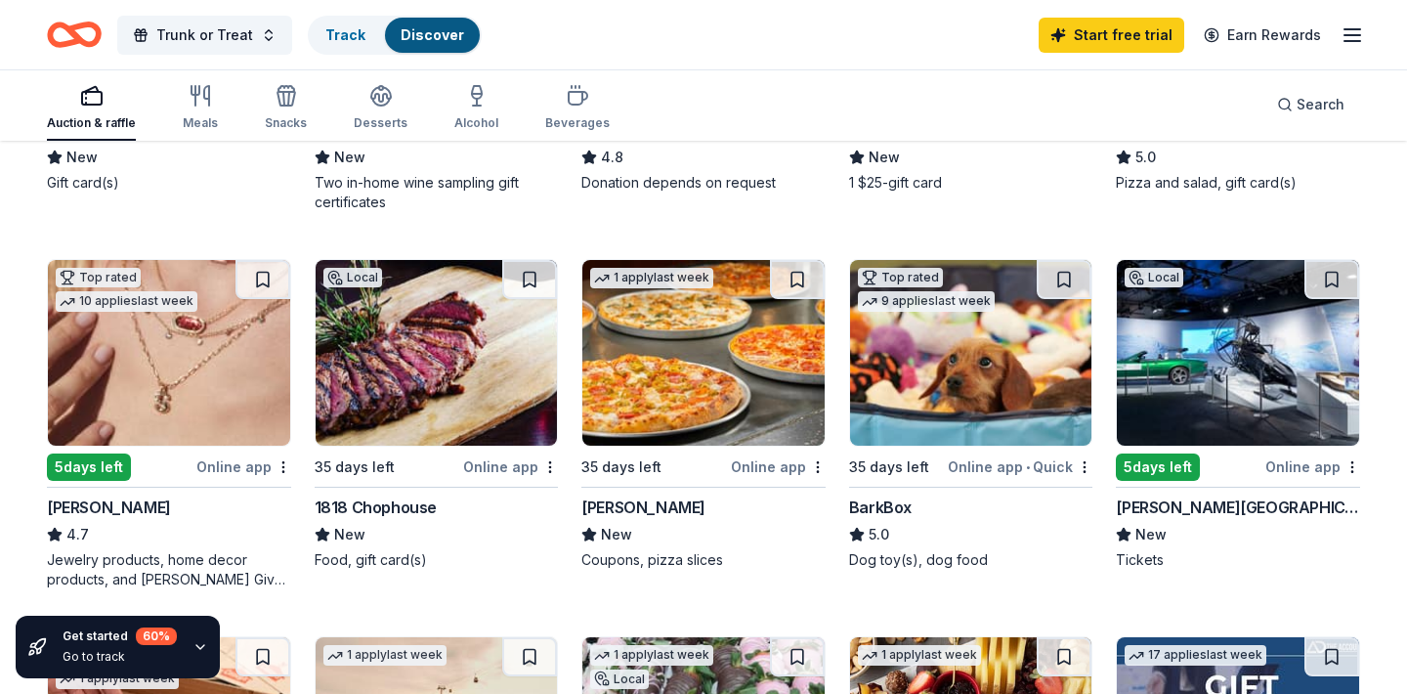
scroll to position [480, 0]
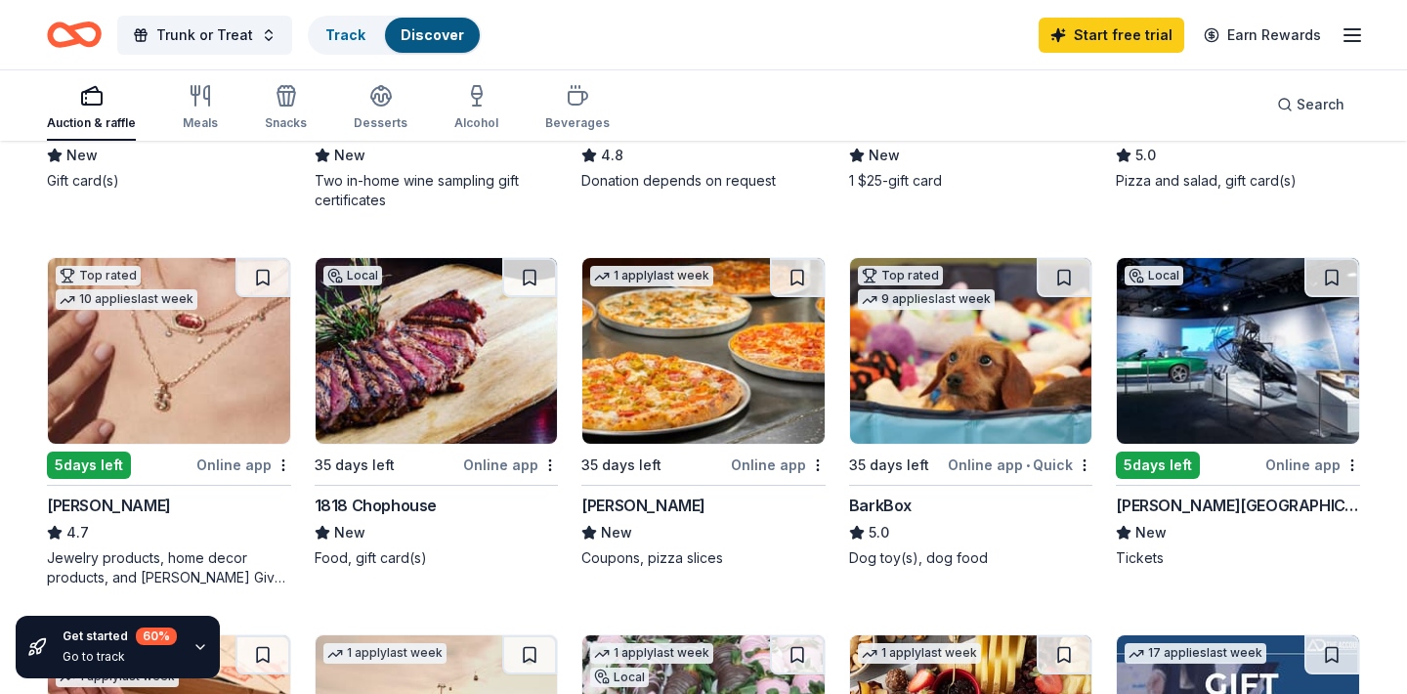
click at [512, 464] on div "Online app" at bounding box center [510, 464] width 95 height 24
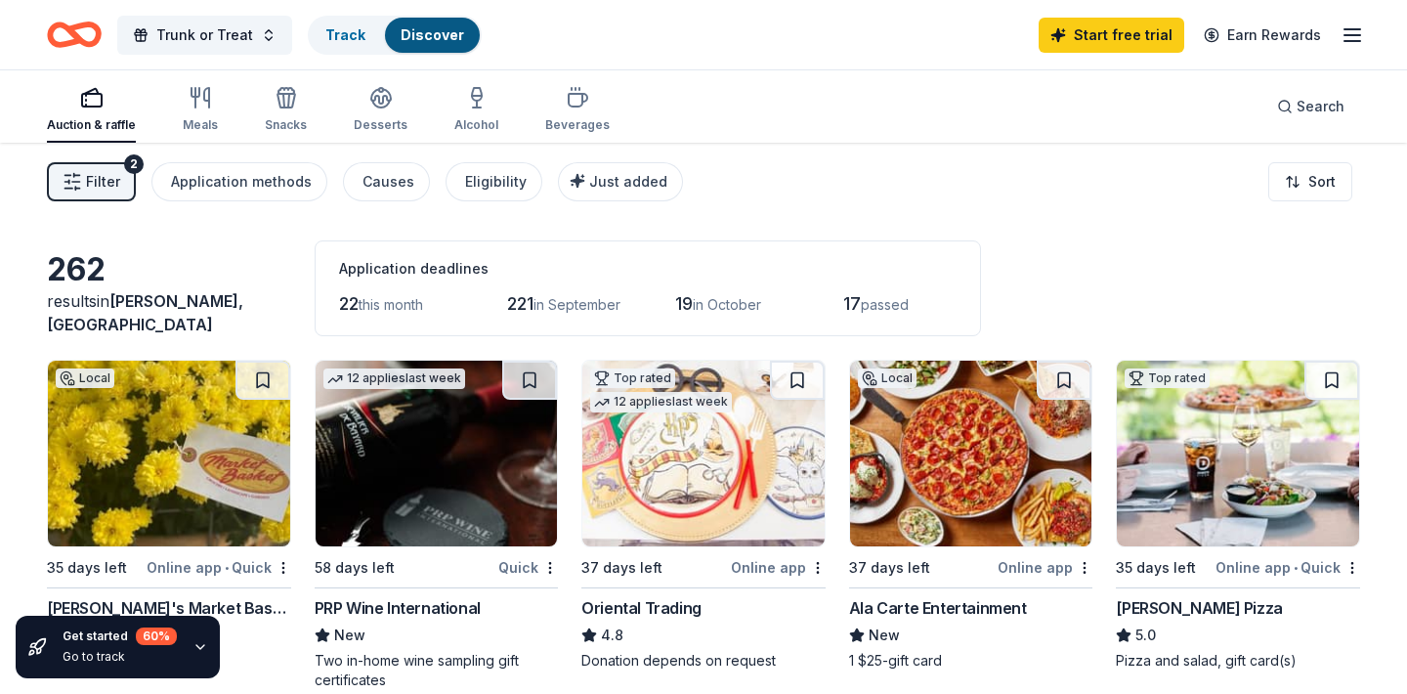
scroll to position [0, 0]
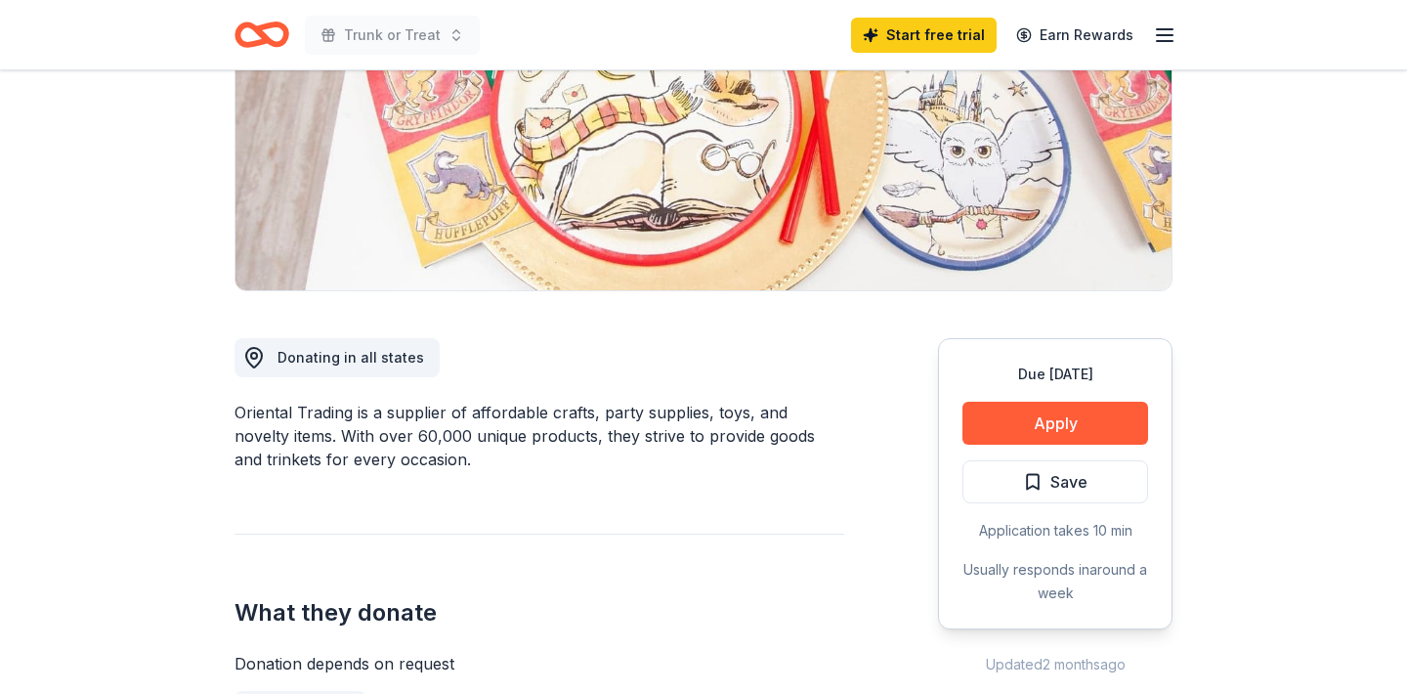
scroll to position [290, 0]
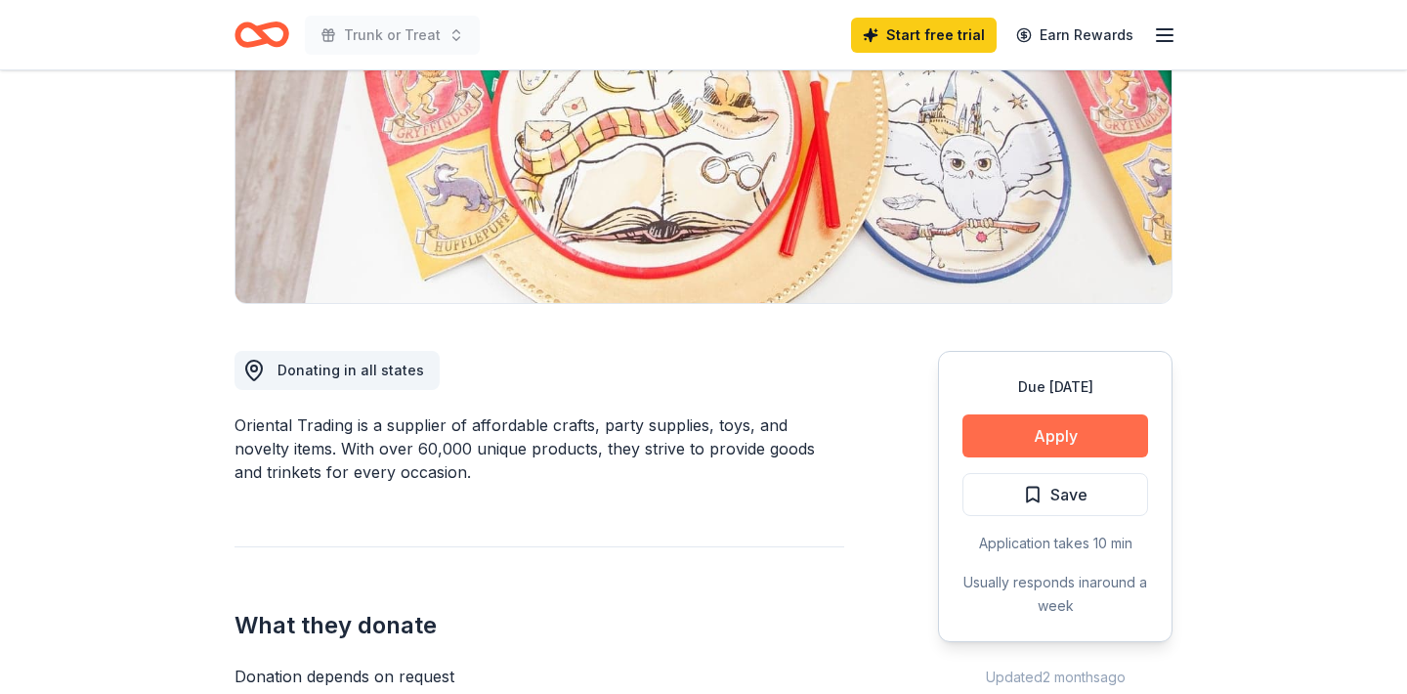
click at [1080, 434] on button "Apply" at bounding box center [1055, 435] width 186 height 43
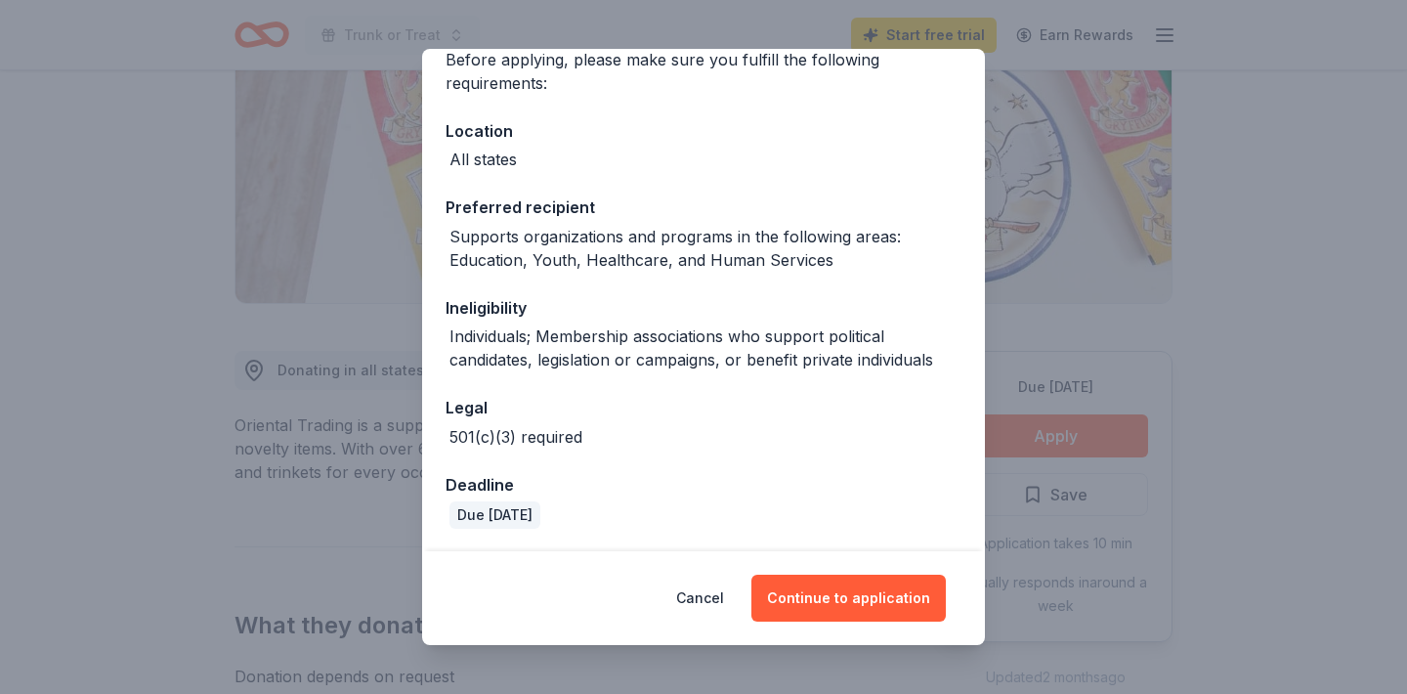
scroll to position [165, 0]
click at [874, 595] on button "Continue to application" at bounding box center [848, 597] width 194 height 47
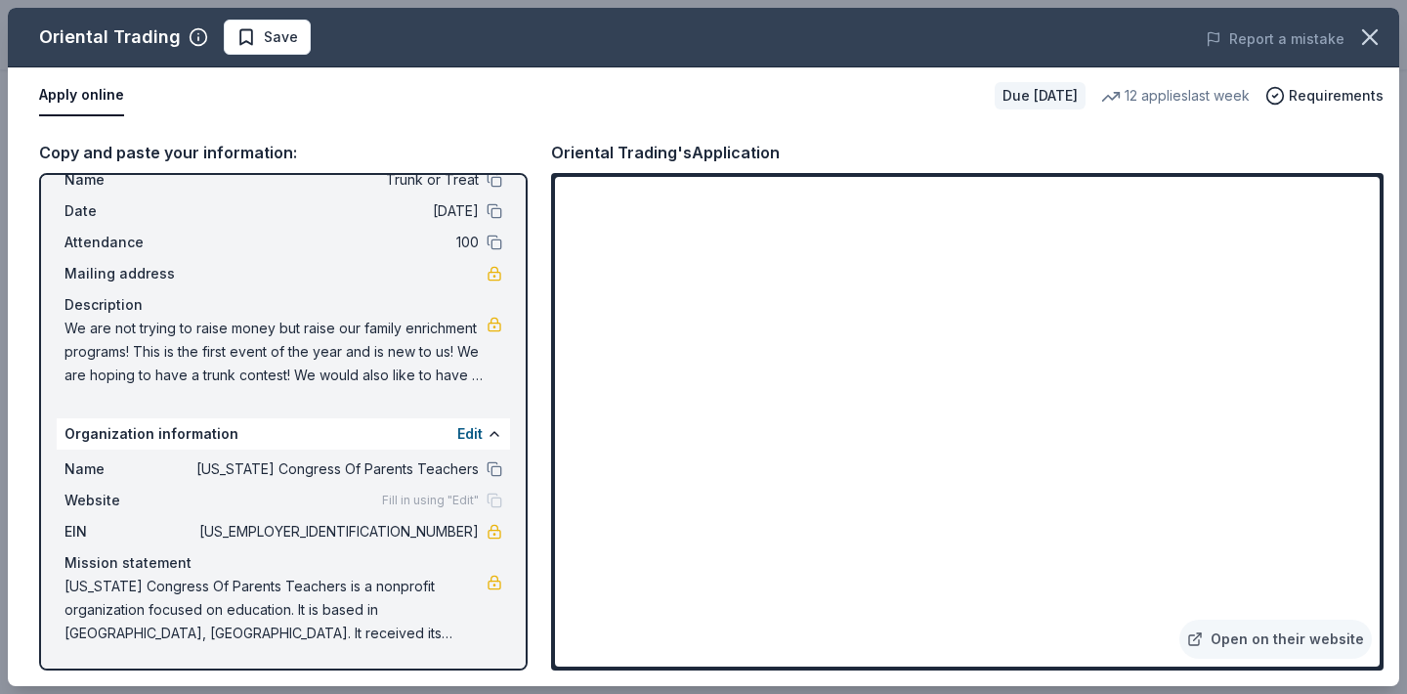
scroll to position [62, 0]
click at [474, 433] on button "Edit" at bounding box center [469, 433] width 25 height 23
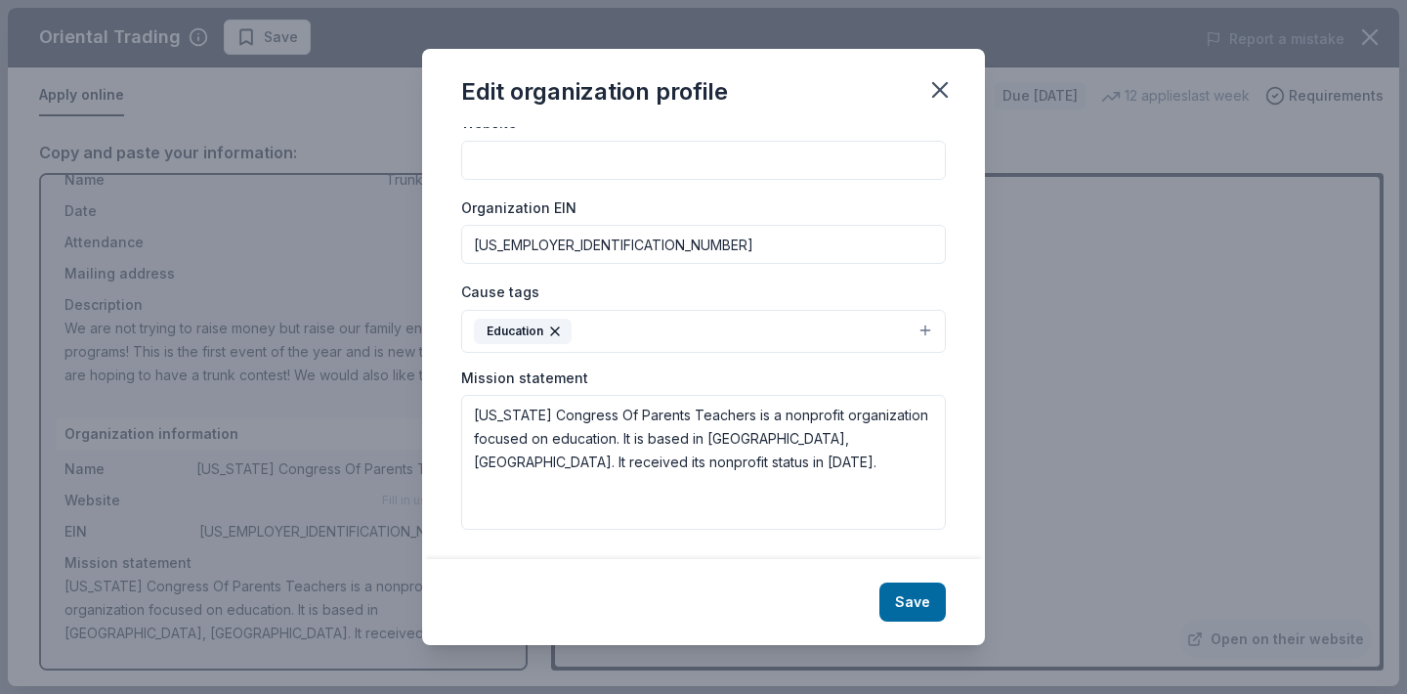
scroll to position [220, 0]
click at [921, 598] on button "Save" at bounding box center [912, 601] width 66 height 39
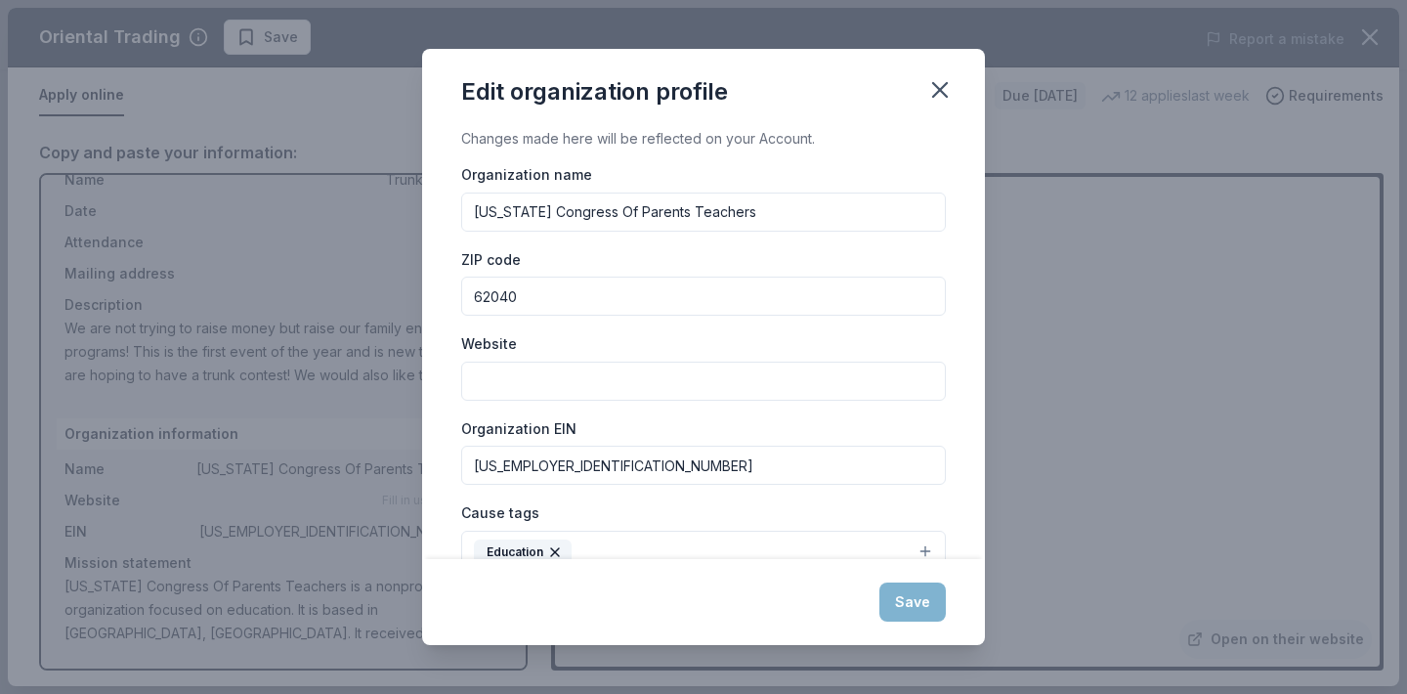
scroll to position [0, 0]
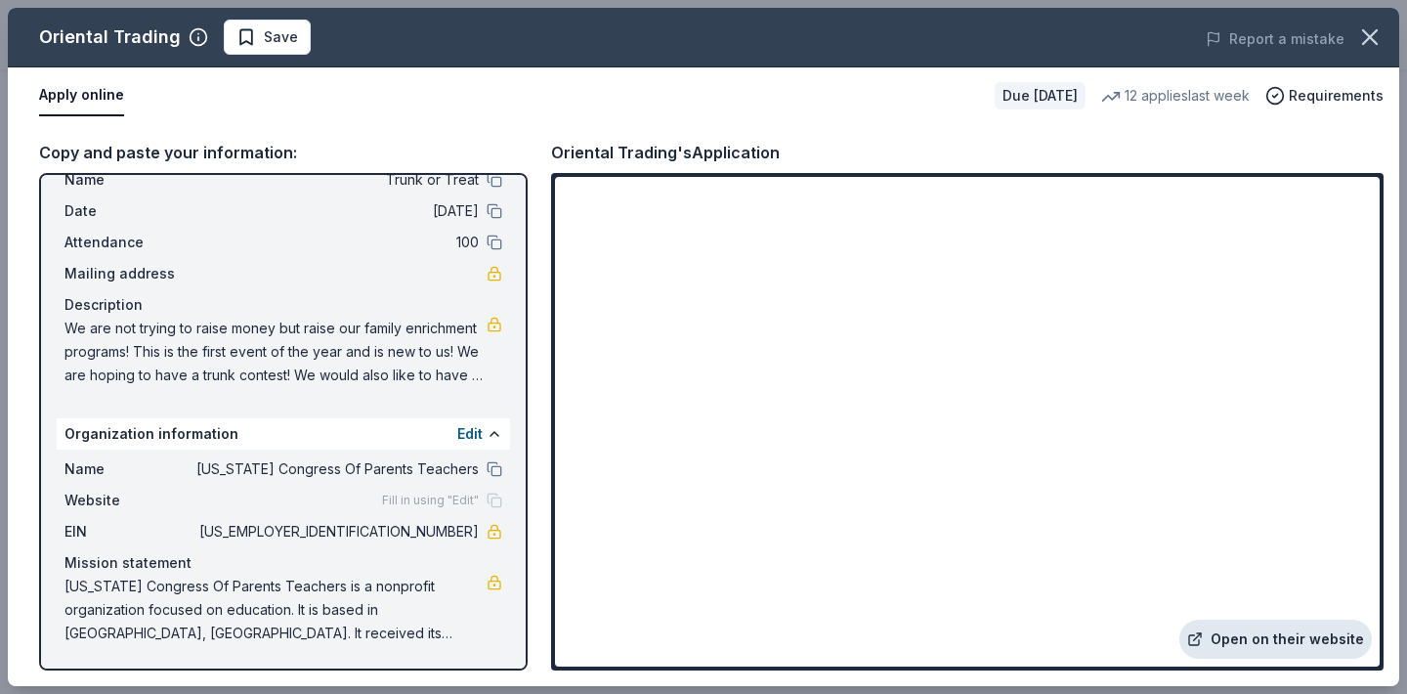
click at [1267, 646] on link "Open on their website" at bounding box center [1275, 638] width 192 height 39
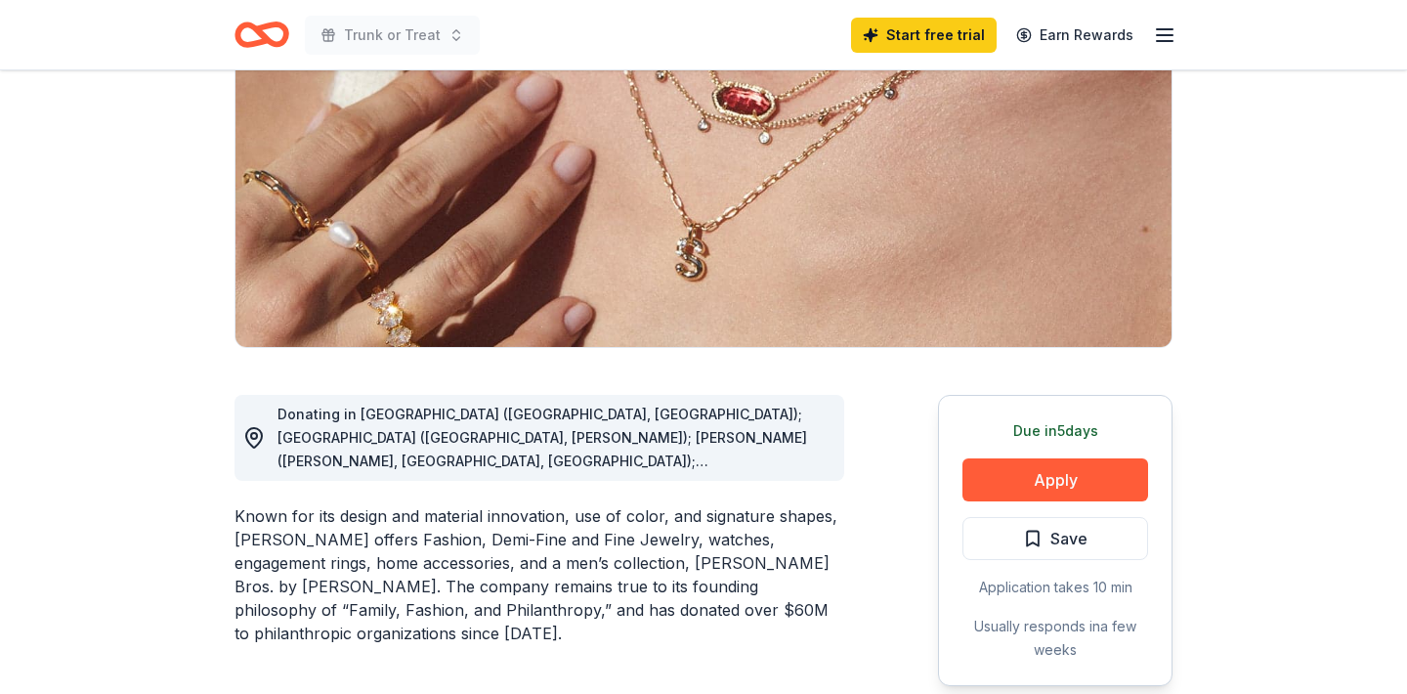
scroll to position [249, 0]
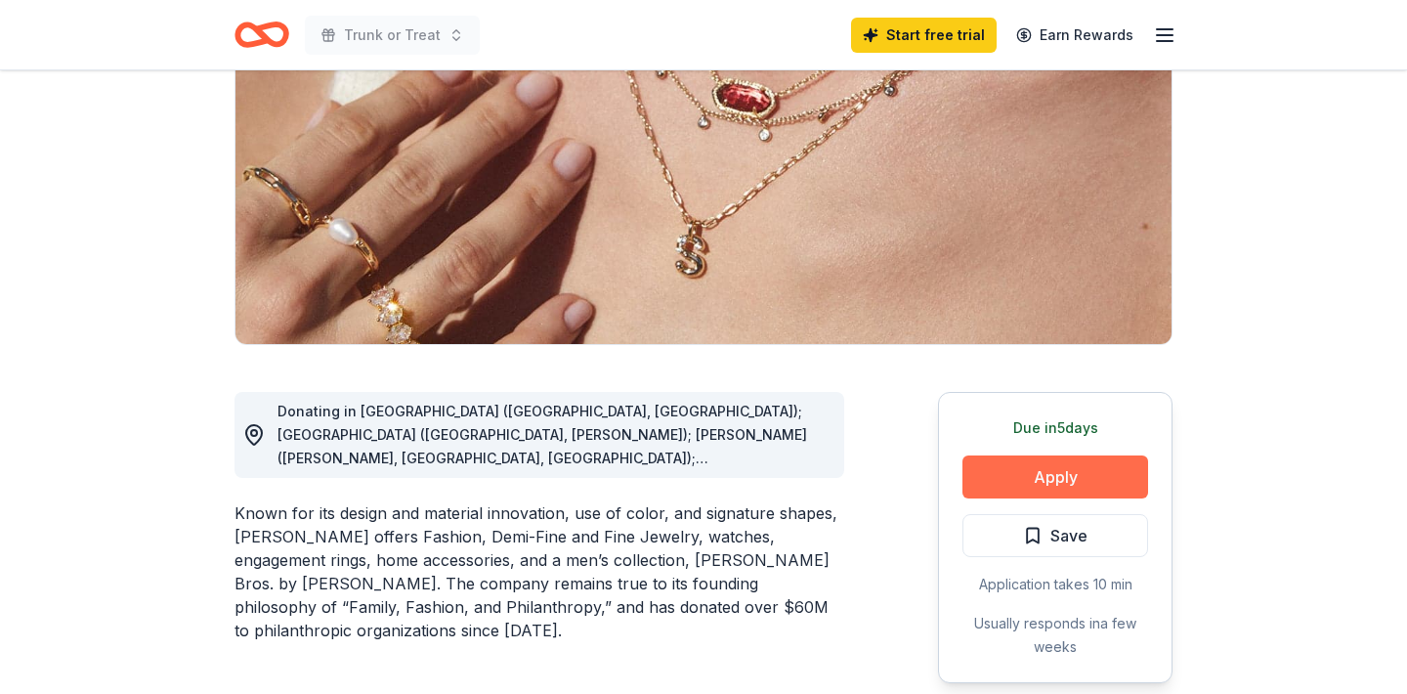
click at [1072, 479] on button "Apply" at bounding box center [1055, 476] width 186 height 43
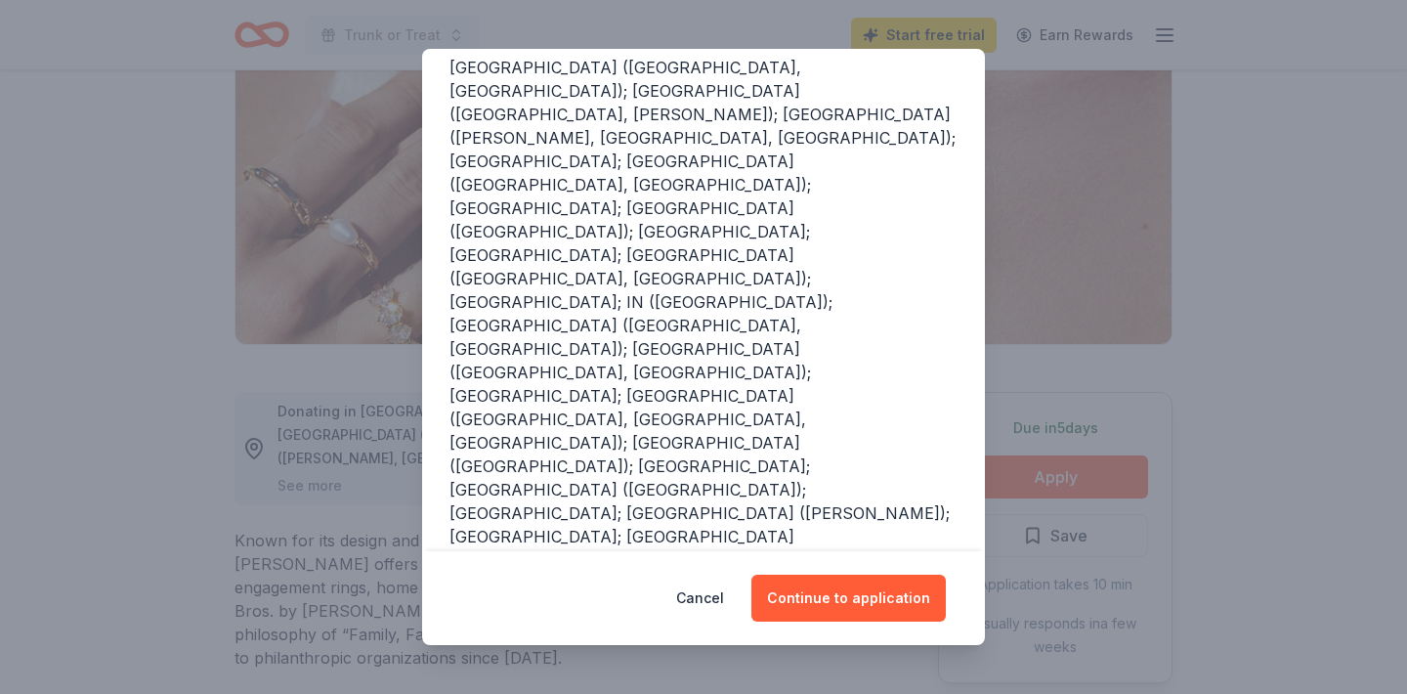
scroll to position [257, 0]
click at [855, 592] on button "Continue to application" at bounding box center [848, 597] width 194 height 47
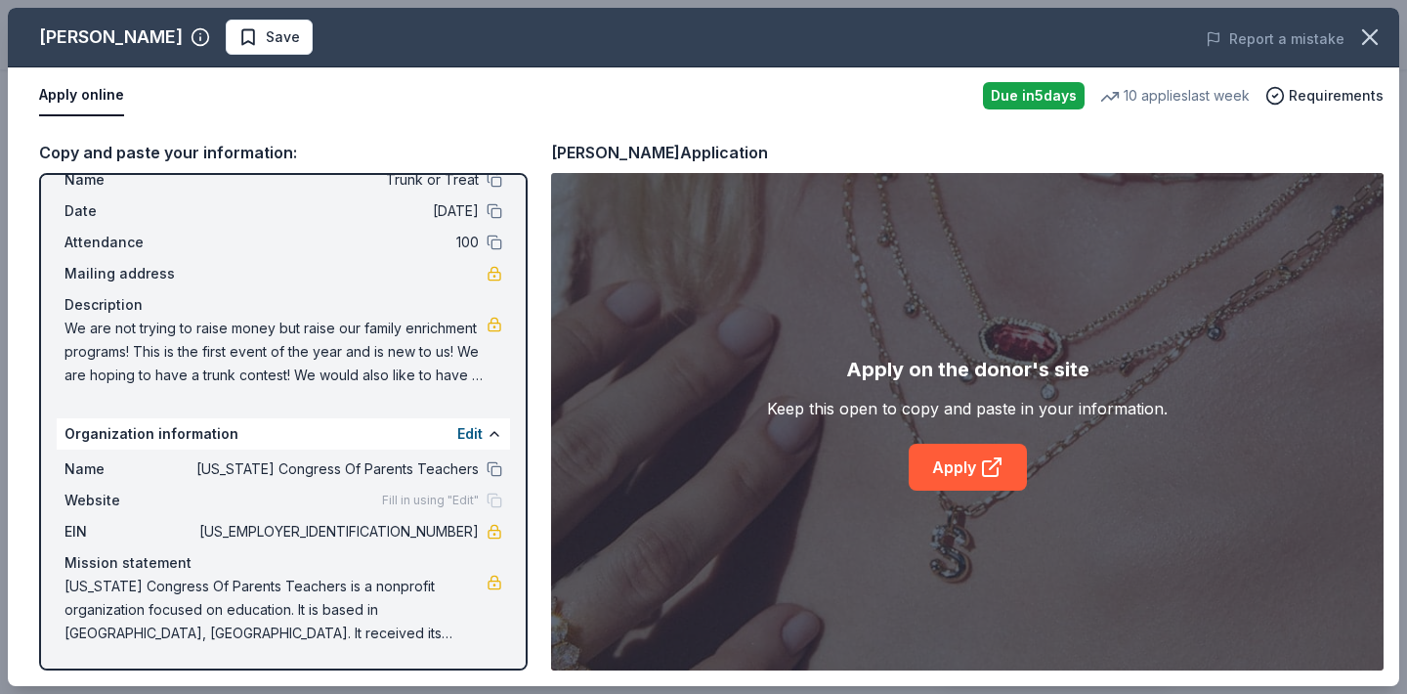
scroll to position [62, 0]
click at [989, 479] on link "Apply" at bounding box center [968, 467] width 118 height 47
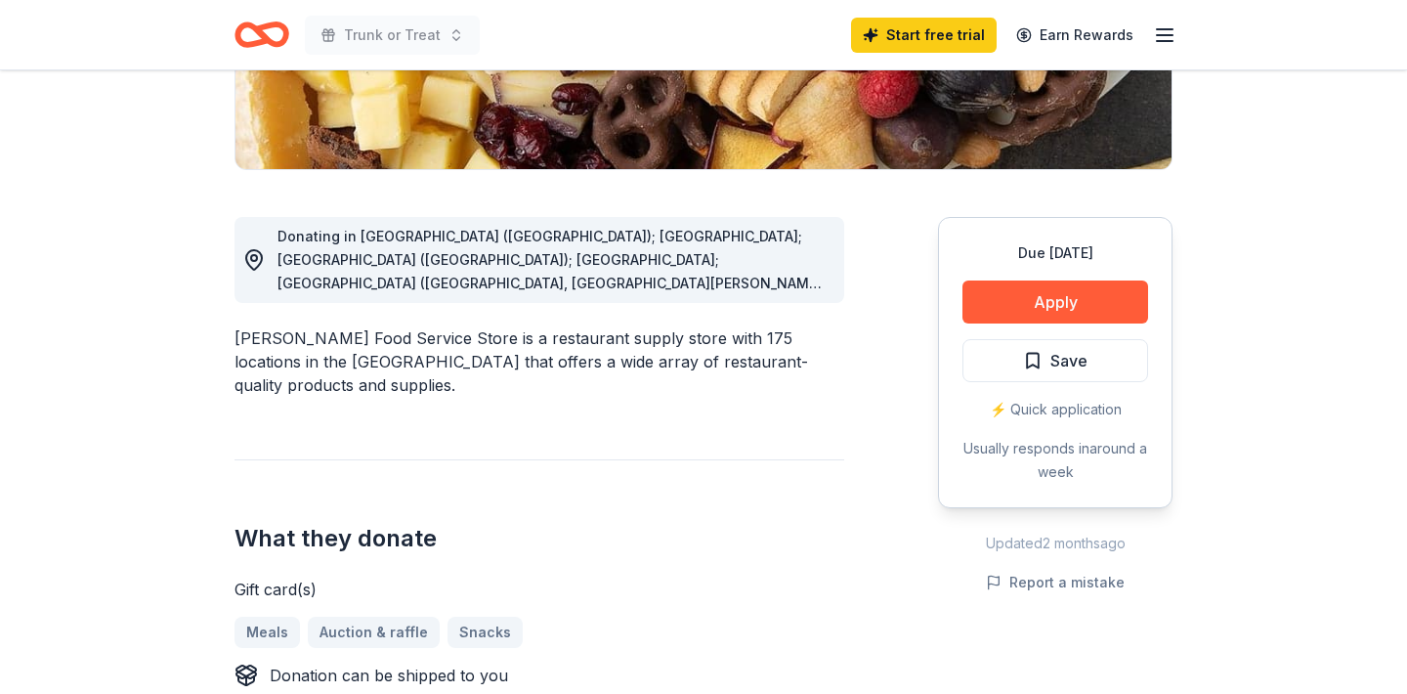
scroll to position [420, 0]
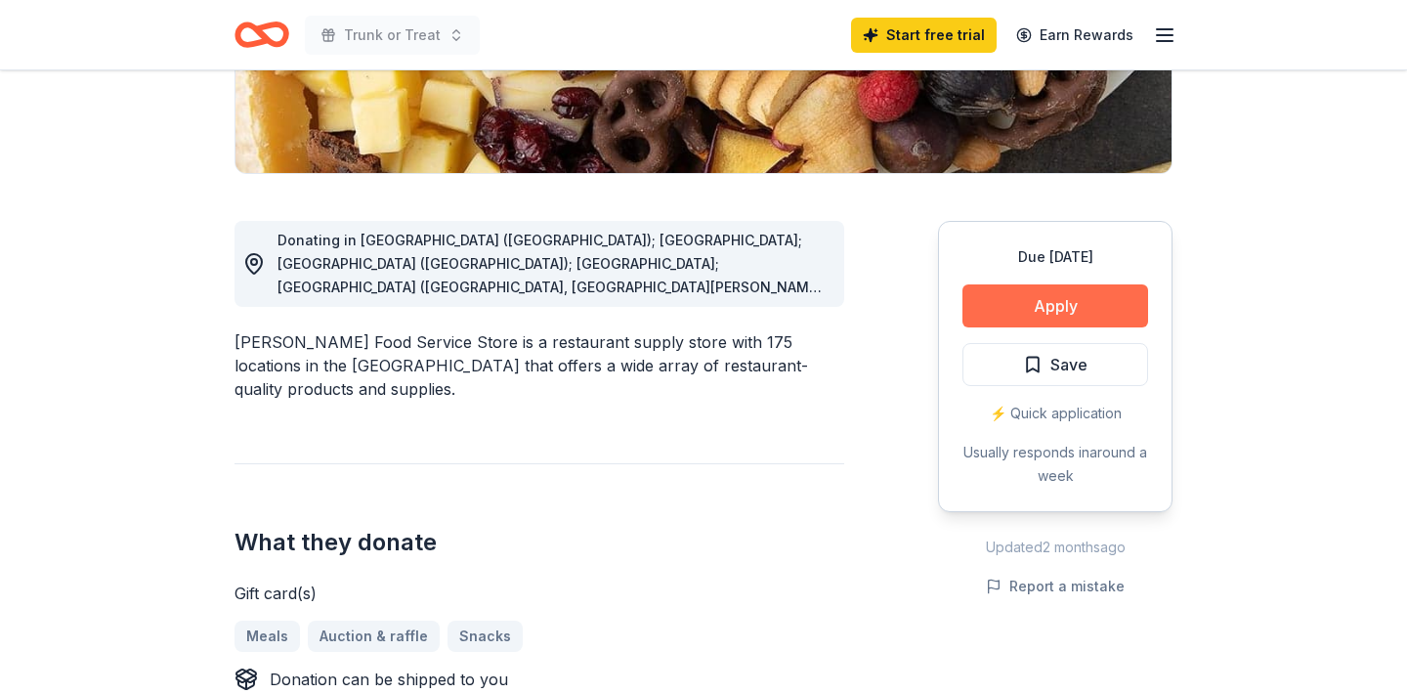
click at [1069, 313] on button "Apply" at bounding box center [1055, 305] width 186 height 43
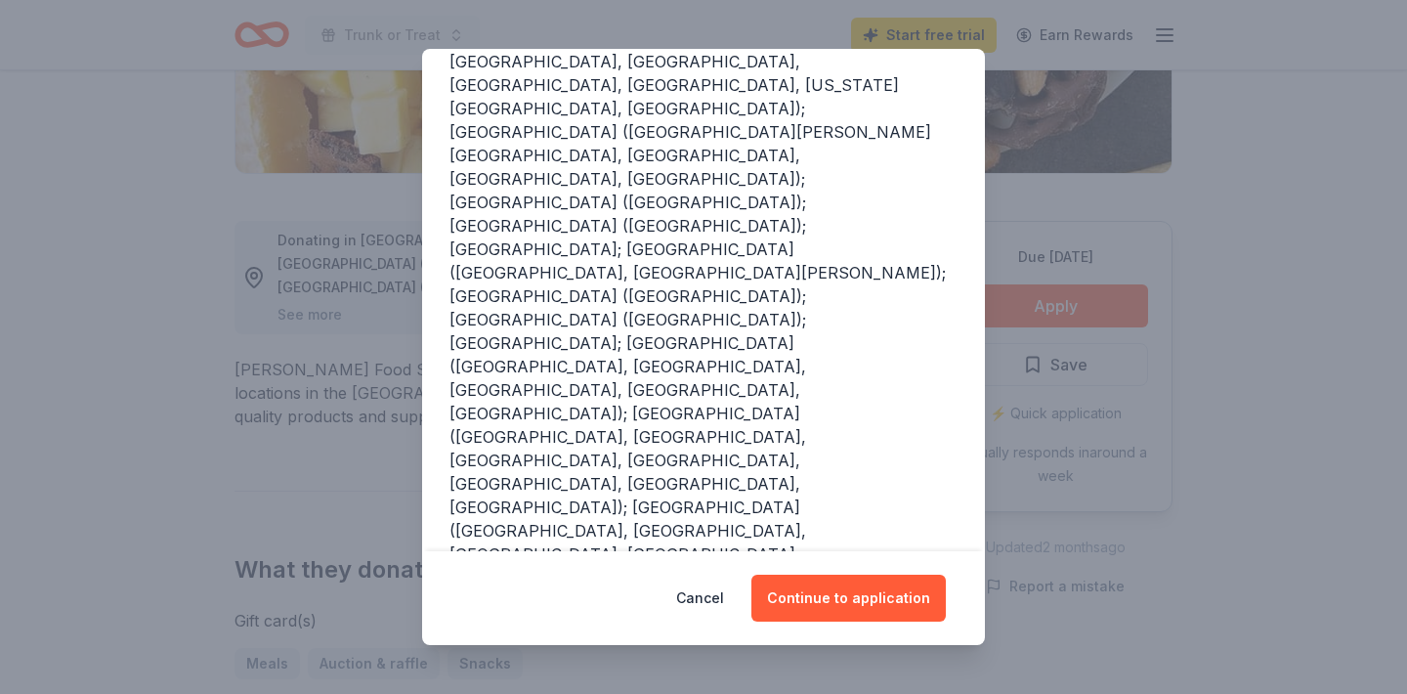
scroll to position [380, 0]
click at [846, 609] on button "Continue to application" at bounding box center [848, 597] width 194 height 47
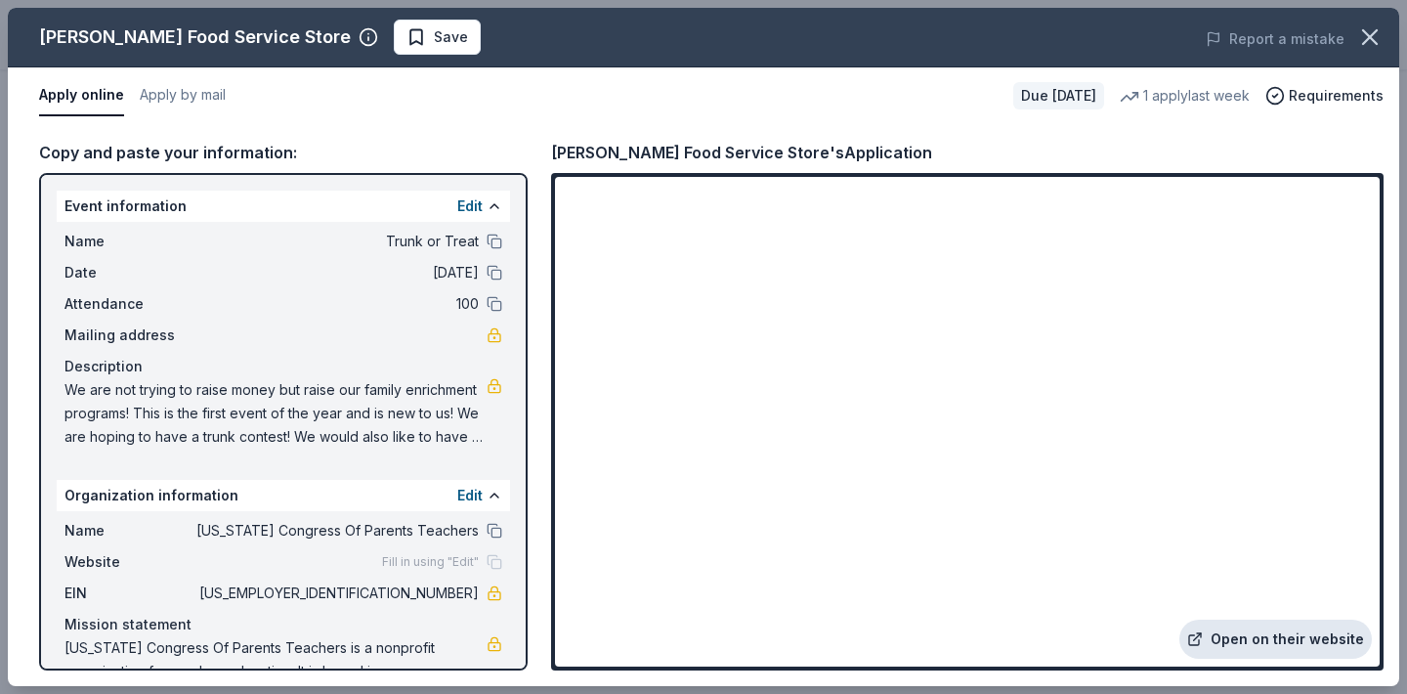
click at [1232, 639] on link "Open on their website" at bounding box center [1275, 638] width 192 height 39
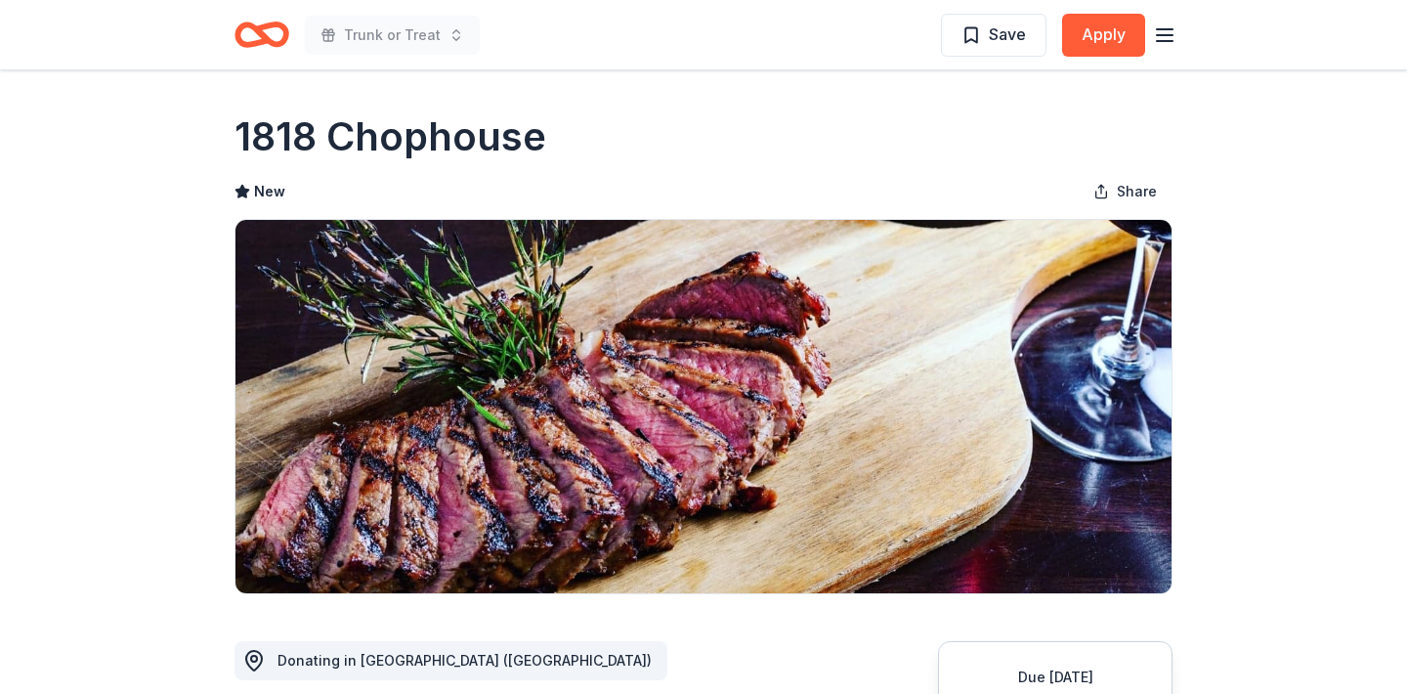
scroll to position [56, 0]
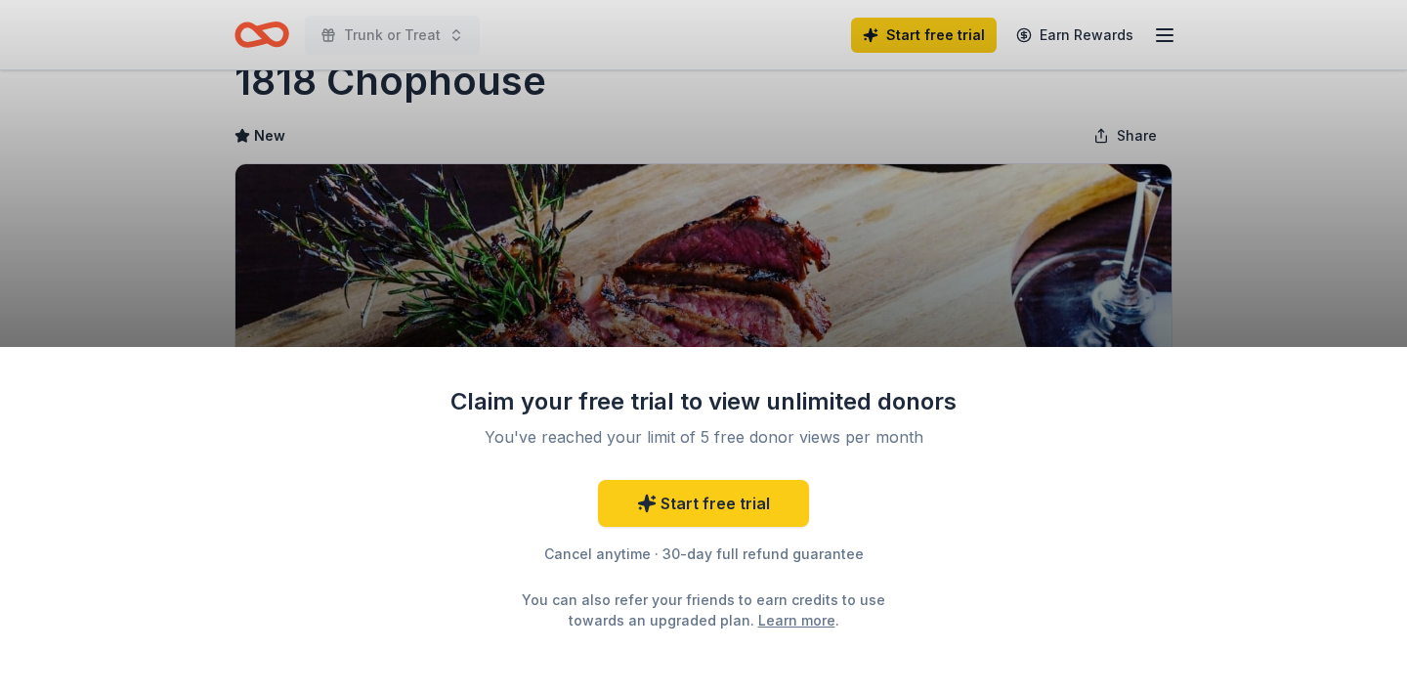
click at [1223, 267] on div "Claim your free trial to view unlimited donors You've reached your limit of 5 f…" at bounding box center [703, 347] width 1407 height 694
